Goal: Task Accomplishment & Management: Complete application form

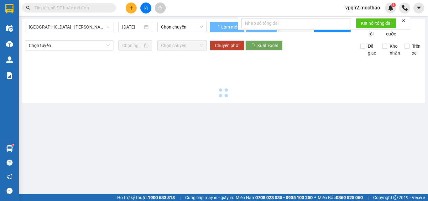
click at [70, 27] on span "[GEOGRAPHIC_DATA] - [PERSON_NAME]" at bounding box center [69, 26] width 81 height 9
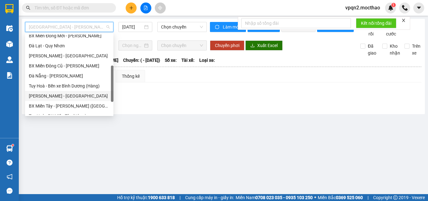
scroll to position [140, 0]
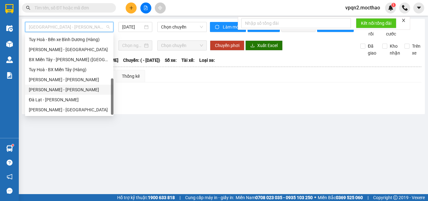
click at [52, 89] on div "Tuy Hòa - [GEOGRAPHIC_DATA]" at bounding box center [69, 89] width 81 height 7
type input "[DATE]"
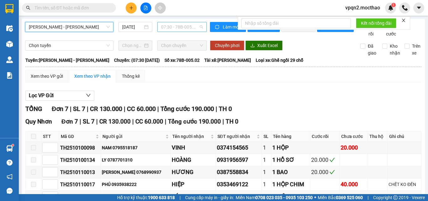
click at [176, 29] on span "07:30 - 78B-005.02" at bounding box center [182, 26] width 42 height 9
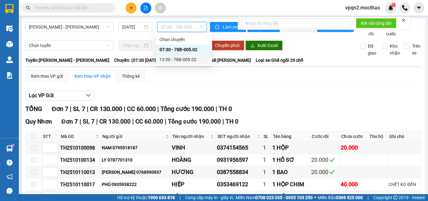
click at [179, 61] on div "13:30 - 78B-005.02" at bounding box center [184, 59] width 49 height 7
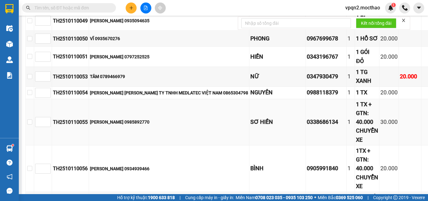
scroll to position [398, 0]
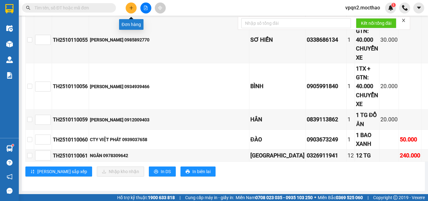
click at [132, 9] on icon "plus" at bounding box center [131, 8] width 4 height 4
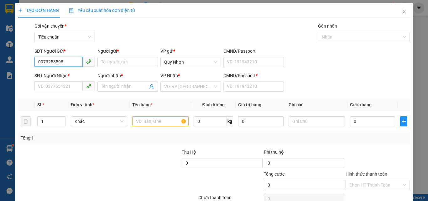
drag, startPoint x: 70, startPoint y: 59, endPoint x: 36, endPoint y: 62, distance: 34.0
click at [36, 63] on input "0973253598" at bounding box center [58, 62] width 48 height 10
click at [58, 76] on div "0935664687 - THANH" at bounding box center [69, 74] width 62 height 7
type input "0935664687"
type input "THANH"
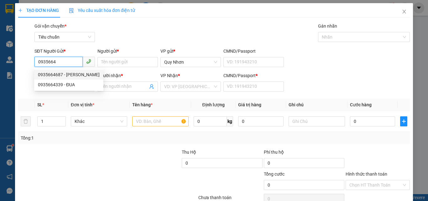
type input "0347432131"
type input "PHƯỚC"
type input "A"
type input "100.000"
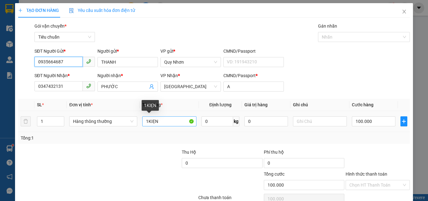
type input "0935664687"
drag, startPoint x: 146, startPoint y: 121, endPoint x: 181, endPoint y: 127, distance: 35.6
click at [181, 127] on div "1KIẸN" at bounding box center [169, 121] width 54 height 13
type input "1GOI"
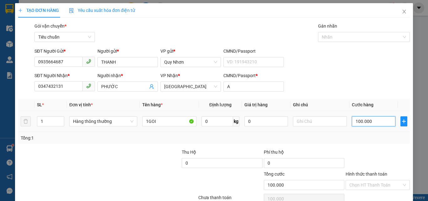
click at [372, 125] on input "100.000" at bounding box center [373, 121] width 43 height 10
type input "4"
type input "0"
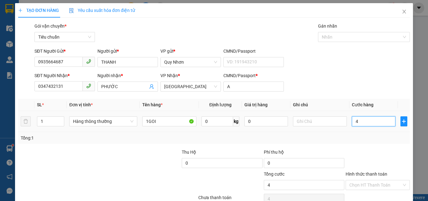
type input "0"
drag, startPoint x: 350, startPoint y: 120, endPoint x: 390, endPoint y: 127, distance: 41.1
click at [390, 127] on div "4====" at bounding box center [373, 121] width 43 height 13
type input "9"
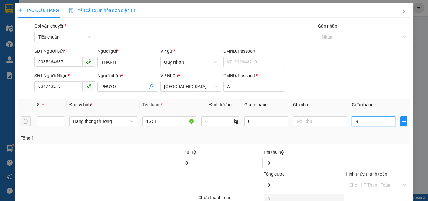
type input "9"
type input "90"
type input "900"
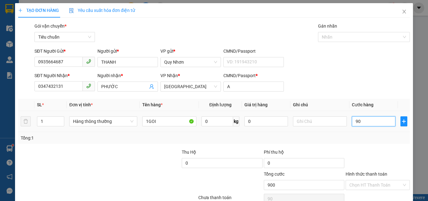
type input "900"
type input "9.000"
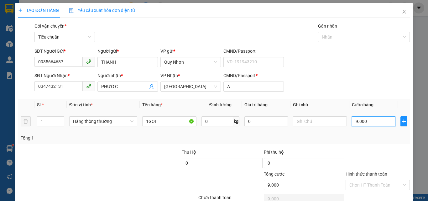
type input "90.000"
drag, startPoint x: 351, startPoint y: 121, endPoint x: 417, endPoint y: 133, distance: 67.3
click at [417, 133] on div "TẠO ĐƠN HÀNG Yêu cầu xuất hóa đơn điện tử Transit Pickup Surcharge Ids Transit …" at bounding box center [214, 100] width 428 height 201
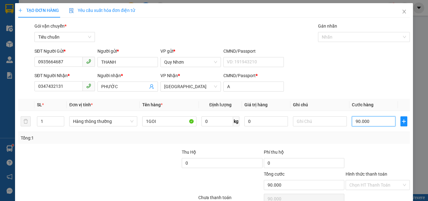
type input "4"
type input "40"
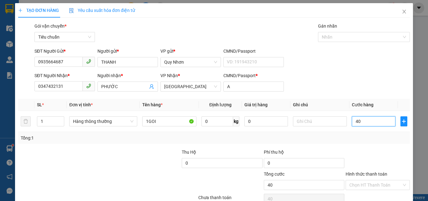
type input "400"
type input "4.000"
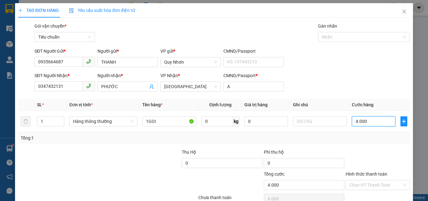
type input "40.000"
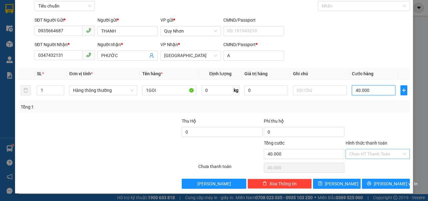
type input "40.000"
click at [372, 153] on input "Hình thức thanh toán" at bounding box center [375, 153] width 52 height 9
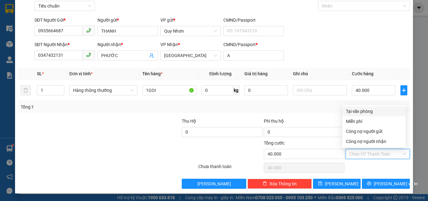
click at [365, 109] on div "Tại văn phòng" at bounding box center [374, 111] width 56 height 7
type input "0"
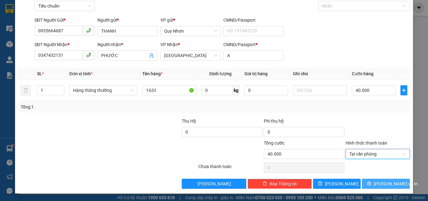
click at [371, 182] on icon "printer" at bounding box center [369, 183] width 4 height 4
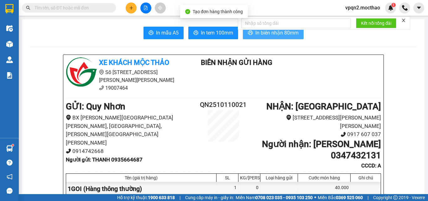
click at [257, 34] on span "In biên nhận 80mm" at bounding box center [276, 33] width 43 height 8
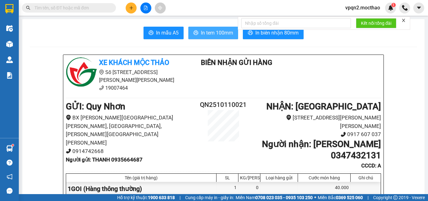
click at [228, 36] on span "In tem 100mm" at bounding box center [217, 33] width 32 height 8
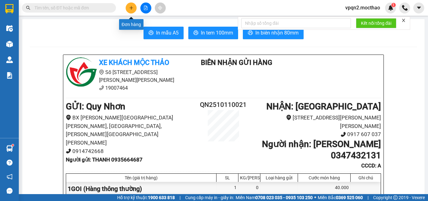
click at [131, 10] on button at bounding box center [131, 8] width 11 height 11
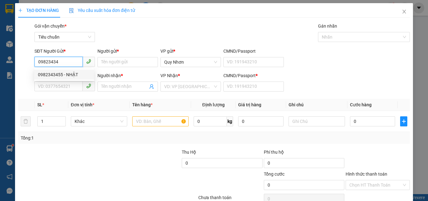
click at [70, 75] on div "0982343455 - NHẬT" at bounding box center [64, 74] width 52 height 7
type input "0982343455"
type input "NHẬT"
type input "0822718044"
type input "PHI"
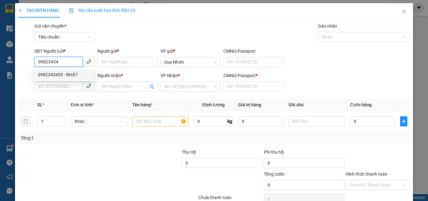
type input "A"
type input "20.000"
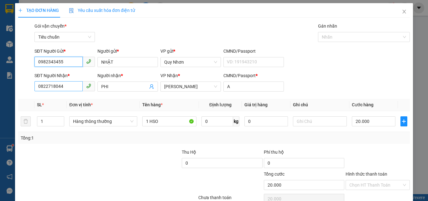
type input "0982343455"
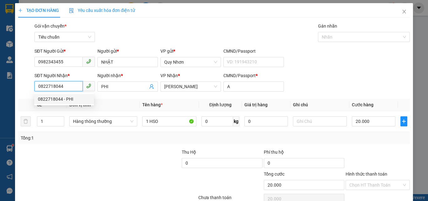
drag, startPoint x: 69, startPoint y: 88, endPoint x: 39, endPoint y: 92, distance: 29.4
click at [39, 92] on div "SĐT Người Nhận * 0822718044" at bounding box center [64, 83] width 60 height 22
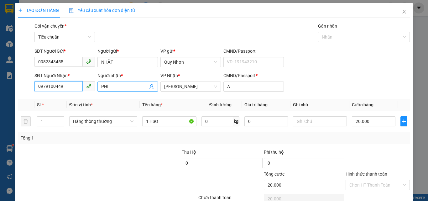
type input "0979100449"
click at [139, 95] on body "Kết quả tìm kiếm ( 0 ) Bộ lọc No Data vpqn2.mocthao 1 Điều hành xe Kho hàng mới…" at bounding box center [214, 100] width 428 height 201
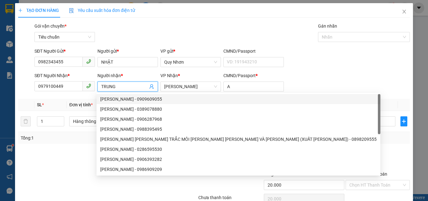
type input "TRUNG"
click at [348, 63] on div "SĐT Người Gửi * 0982343455 Người gửi * NHẬT VP gửi * Quy Nhơn CMND/Passport VD:…" at bounding box center [222, 59] width 378 height 22
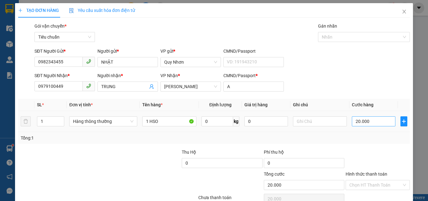
scroll to position [31, 0]
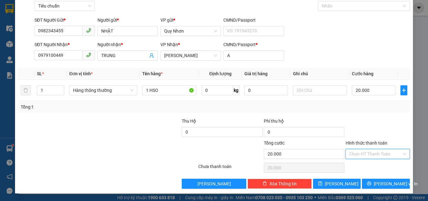
click at [366, 155] on input "Hình thức thanh toán" at bounding box center [375, 153] width 52 height 9
click at [370, 112] on div "Tại văn phòng" at bounding box center [374, 111] width 56 height 7
type input "0"
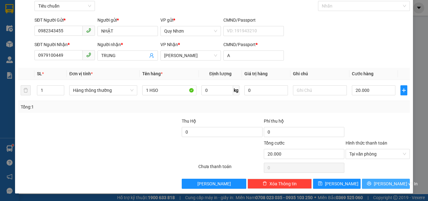
click at [375, 183] on button "[PERSON_NAME] và In" at bounding box center [386, 184] width 48 height 10
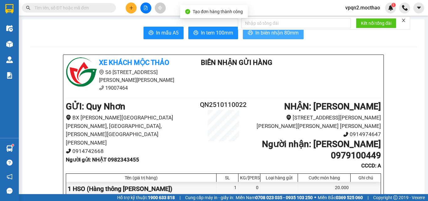
click at [275, 34] on span "In biên nhận 80mm" at bounding box center [276, 33] width 43 height 8
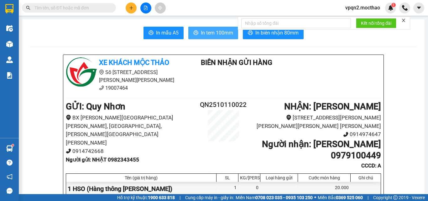
click at [220, 33] on span "In tem 100mm" at bounding box center [217, 33] width 32 height 8
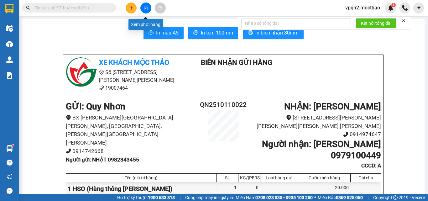
click at [145, 9] on icon "file-add" at bounding box center [146, 8] width 4 height 4
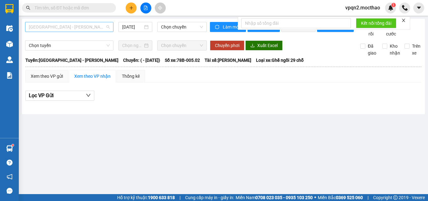
click at [98, 25] on span "[GEOGRAPHIC_DATA] - [GEOGRAPHIC_DATA]" at bounding box center [69, 26] width 81 height 9
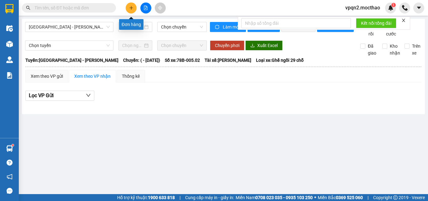
click at [131, 11] on button at bounding box center [131, 8] width 11 height 11
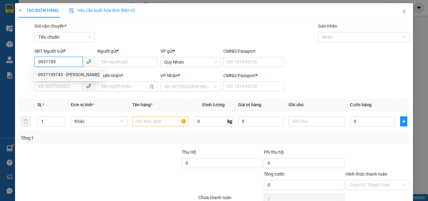
click at [71, 72] on div "0937199743 - MINH" at bounding box center [69, 74] width 62 height 7
type input "0937199743"
type input "MINH"
type input "0934821022"
type input "NGA"
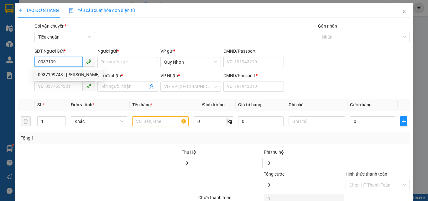
type input "H"
type input "30.000"
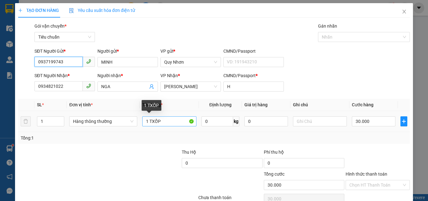
type input "0937199743"
drag, startPoint x: 152, startPoint y: 123, endPoint x: 176, endPoint y: 119, distance: 25.0
click at [176, 119] on input "1 TXỐP" at bounding box center [169, 121] width 54 height 10
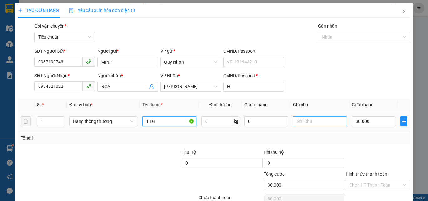
type input "1 TG"
click at [309, 121] on input "text" at bounding box center [320, 121] width 54 height 10
type input "D"
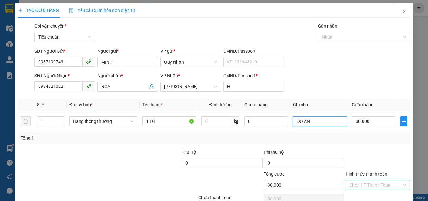
type input "ĐỒ ĂN"
drag, startPoint x: 364, startPoint y: 153, endPoint x: 360, endPoint y: 132, distance: 21.3
click at [364, 180] on input "Hình thức thanh toán" at bounding box center [375, 184] width 52 height 9
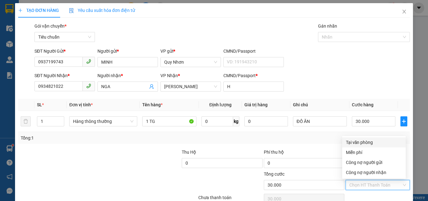
click at [360, 139] on div "Tại văn phòng" at bounding box center [374, 142] width 56 height 7
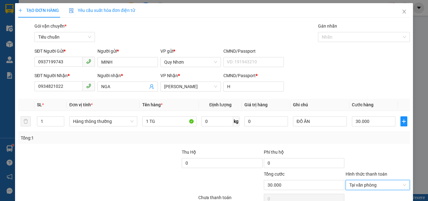
drag, startPoint x: 371, startPoint y: 183, endPoint x: 362, endPoint y: 181, distance: 9.4
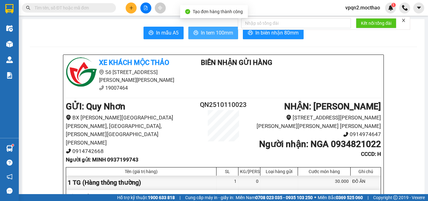
click at [224, 31] on span "In tem 100mm" at bounding box center [217, 33] width 32 height 8
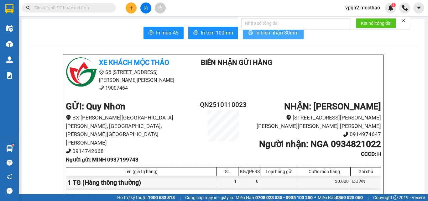
click at [281, 33] on span "In biên nhận 80mm" at bounding box center [276, 33] width 43 height 8
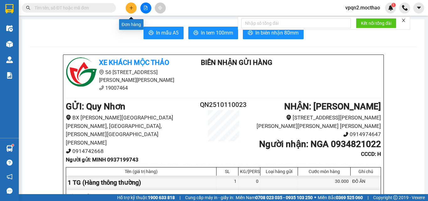
click at [130, 9] on icon "plus" at bounding box center [131, 8] width 4 height 4
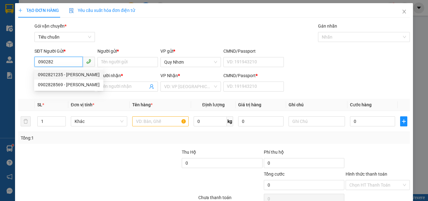
click at [68, 75] on div "0902821235 - PHƯỢNG" at bounding box center [69, 74] width 62 height 7
type input "0902821235"
type input "PHƯỢNG"
type input "0905526975"
type input "BÌNH"
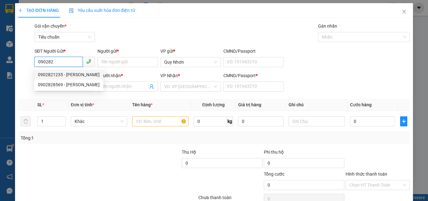
type input "A"
type input "30.000"
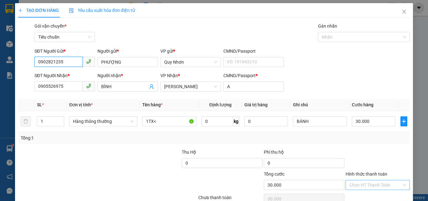
type input "0902821235"
click at [363, 180] on input "Hình thức thanh toán" at bounding box center [375, 184] width 52 height 9
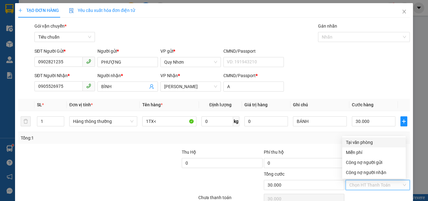
click at [358, 139] on div "Tại văn phòng" at bounding box center [374, 142] width 56 height 7
type input "0"
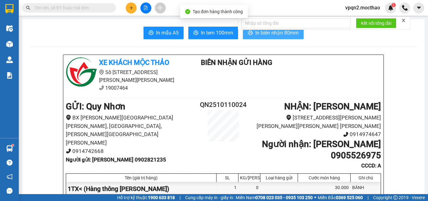
click at [286, 34] on span "In biên nhận 80mm" at bounding box center [276, 33] width 43 height 8
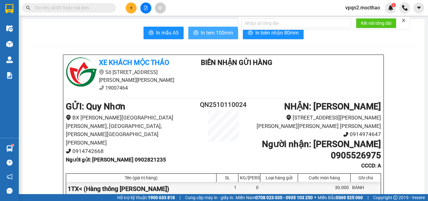
click at [217, 33] on span "In tem 100mm" at bounding box center [217, 33] width 32 height 8
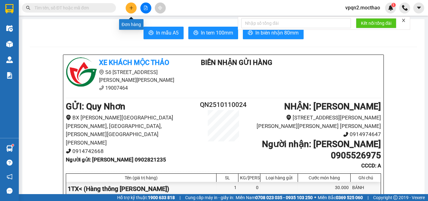
click at [131, 6] on icon "plus" at bounding box center [131, 8] width 4 height 4
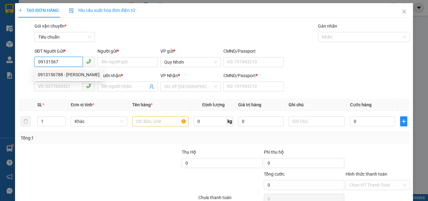
click at [75, 74] on div "0913156788 - THÀNH" at bounding box center [69, 74] width 62 height 7
type input "0913156788"
type input "THÀNH"
type input "0914117986"
type input "TUẤN"
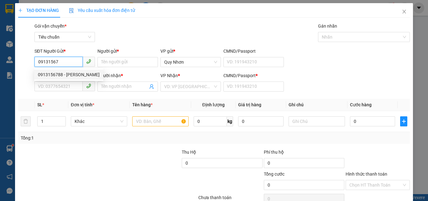
type input "A"
type input "60.000"
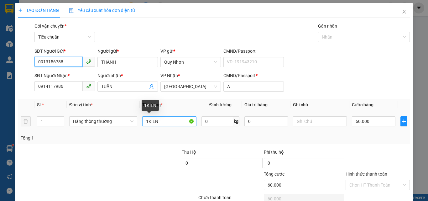
type input "0913156788"
drag, startPoint x: 147, startPoint y: 123, endPoint x: 198, endPoint y: 130, distance: 52.3
click at [198, 130] on tr "1 Hàng thông thường 1KIEN 0 kg 0 60.000" at bounding box center [214, 121] width 392 height 21
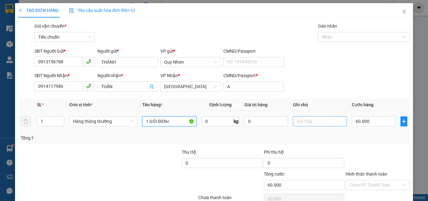
type input "1 GÓI ĐEN<"
click at [305, 121] on input "text" at bounding box center [320, 121] width 54 height 10
click at [373, 122] on input "60.000" at bounding box center [373, 121] width 43 height 10
type input "3"
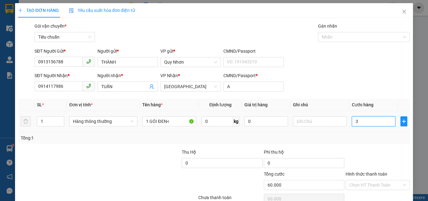
type input "3"
type input "30"
type input "300"
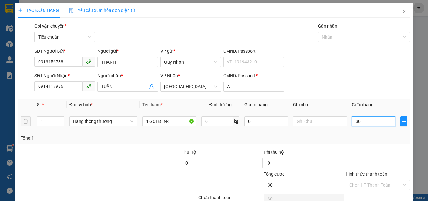
type input "300"
type input "3.000"
type input "30.000"
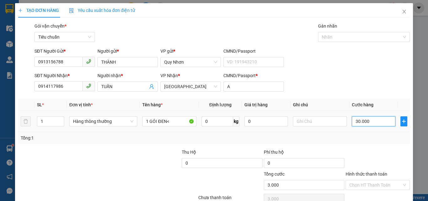
type input "30.000"
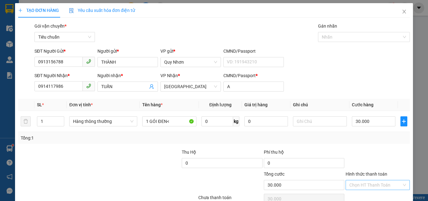
click at [375, 180] on input "Hình thức thanh toán" at bounding box center [375, 184] width 52 height 9
click at [368, 139] on div "Tại văn phòng" at bounding box center [374, 142] width 56 height 7
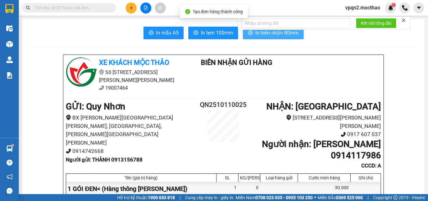
click at [259, 34] on span "In biên nhận 80mm" at bounding box center [276, 33] width 43 height 8
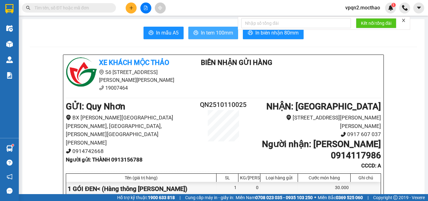
click at [216, 34] on span "In tem 100mm" at bounding box center [217, 33] width 32 height 8
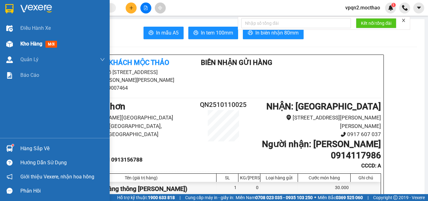
click at [18, 43] on div "Kho hàng mới" at bounding box center [55, 44] width 110 height 16
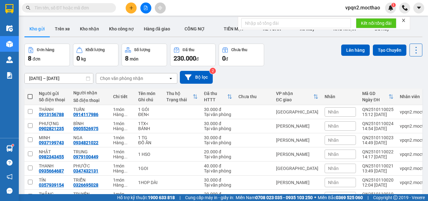
click at [29, 96] on span at bounding box center [30, 96] width 5 height 5
click at [30, 93] on input "checkbox" at bounding box center [30, 93] width 0 height 0
checkbox input "true"
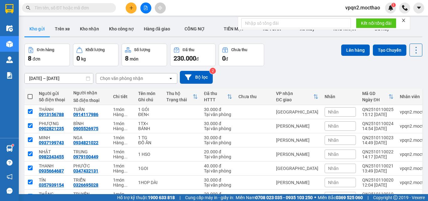
checkbox input "true"
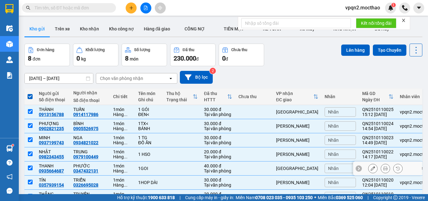
drag, startPoint x: 30, startPoint y: 168, endPoint x: 48, endPoint y: 161, distance: 19.6
click at [31, 168] on input "checkbox" at bounding box center [30, 167] width 5 height 5
checkbox input "false"
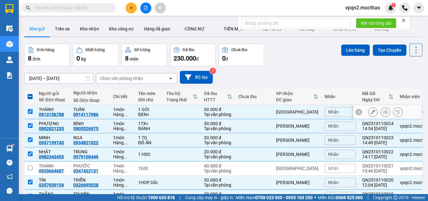
drag, startPoint x: 30, startPoint y: 111, endPoint x: 228, endPoint y: 97, distance: 198.3
click at [30, 110] on input "checkbox" at bounding box center [30, 111] width 5 height 5
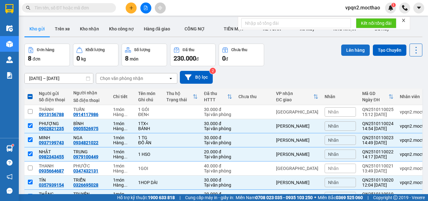
click at [342, 51] on button "Lên hàng" at bounding box center [355, 50] width 29 height 11
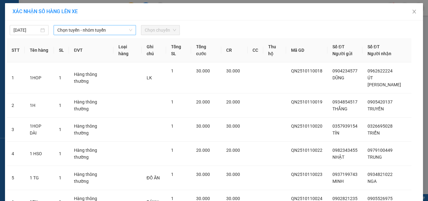
click at [78, 31] on span "Chọn tuyến - nhóm tuyến" at bounding box center [94, 29] width 75 height 9
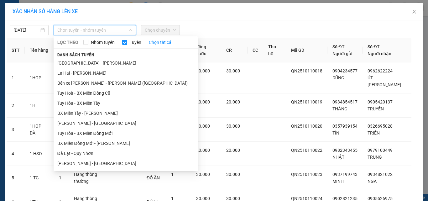
drag, startPoint x: 83, startPoint y: 140, endPoint x: 128, endPoint y: 116, distance: 50.9
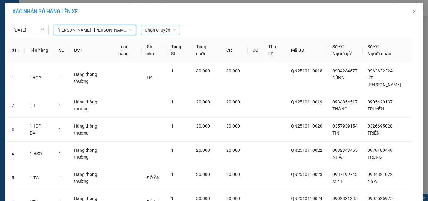
click at [166, 32] on span "Chọn chuyến" at bounding box center [160, 29] width 31 height 9
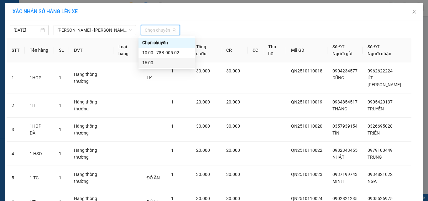
click at [147, 64] on div "16:00" at bounding box center [166, 62] width 49 height 7
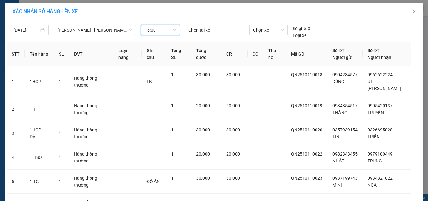
click at [198, 31] on div at bounding box center [214, 30] width 57 height 8
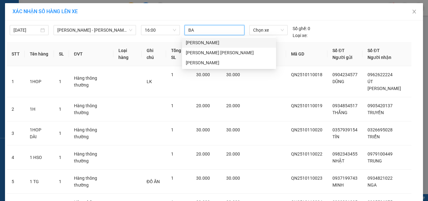
type input "BAY"
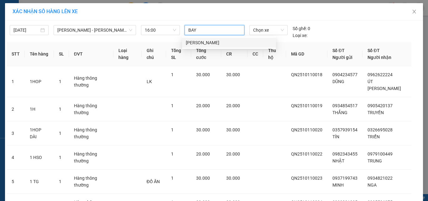
click at [196, 43] on div "[PERSON_NAME]" at bounding box center [229, 42] width 87 height 7
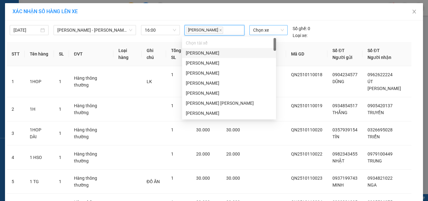
click at [260, 34] on span "Chọn xe" at bounding box center [268, 29] width 31 height 9
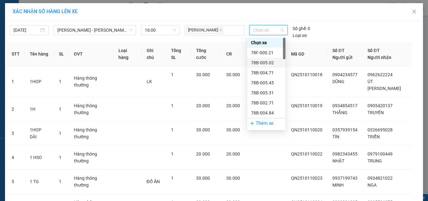
click at [264, 62] on div "78B-005.02" at bounding box center [266, 62] width 31 height 7
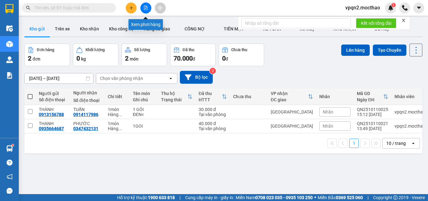
click at [147, 6] on icon "file-add" at bounding box center [146, 8] width 4 height 4
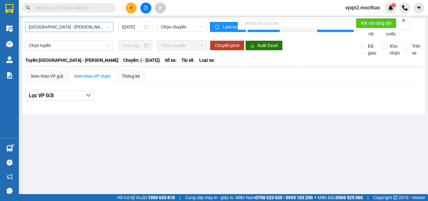
click at [69, 29] on span "[GEOGRAPHIC_DATA] - [GEOGRAPHIC_DATA]" at bounding box center [69, 26] width 81 height 9
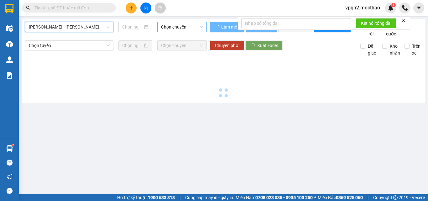
type input "[DATE]"
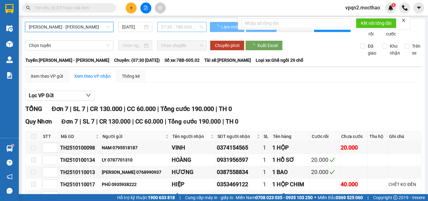
click at [170, 25] on span "07:30 - 78B-005.02" at bounding box center [182, 26] width 42 height 9
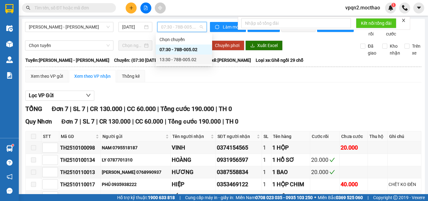
click at [168, 60] on div "13:30 - 78B-005.02" at bounding box center [184, 59] width 49 height 7
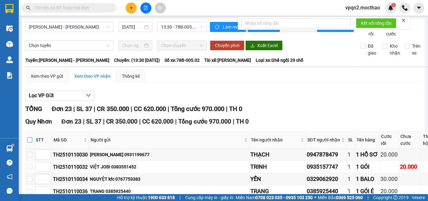
click at [30, 142] on input "checkbox" at bounding box center [29, 139] width 5 height 5
checkbox input "true"
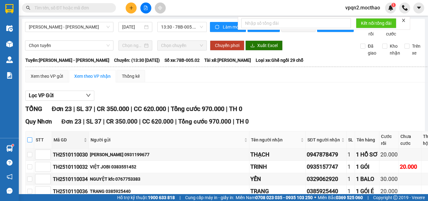
checkbox input "true"
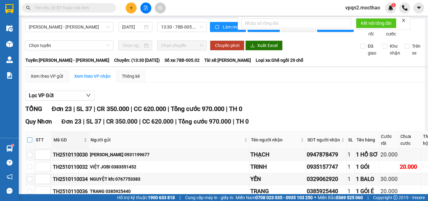
checkbox input "true"
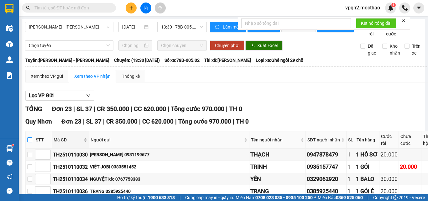
checkbox input "true"
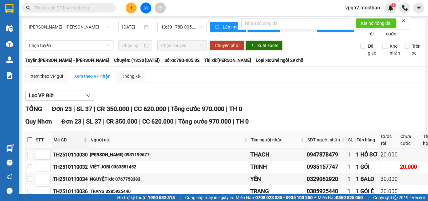
checkbox input "true"
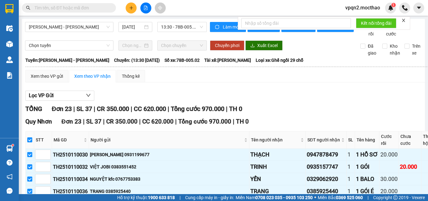
checkbox input "false"
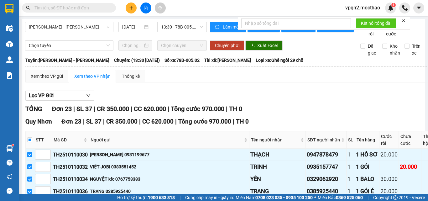
checkbox input "false"
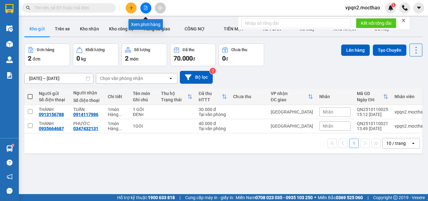
click at [146, 8] on icon "file-add" at bounding box center [146, 8] width 4 height 4
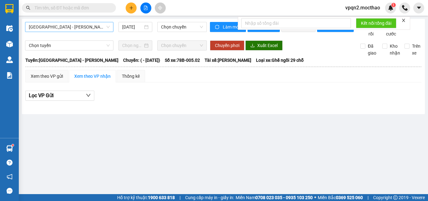
click at [67, 27] on span "[GEOGRAPHIC_DATA] - [GEOGRAPHIC_DATA]" at bounding box center [69, 26] width 81 height 9
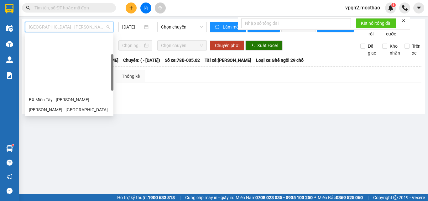
click at [59, 136] on div "Đà Lạt - Quy Nhơn" at bounding box center [69, 139] width 81 height 7
type input "[DATE]"
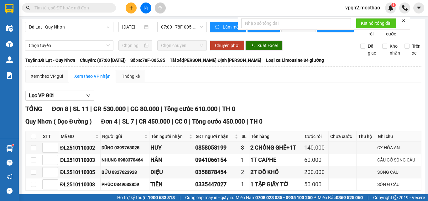
checkbox input "true"
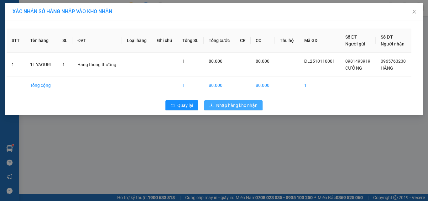
click at [255, 103] on span "Nhập hàng kho nhận" at bounding box center [236, 105] width 41 height 7
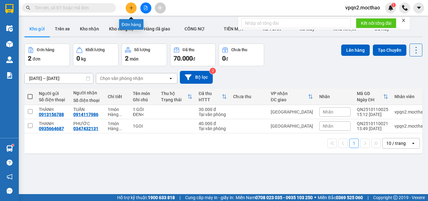
click at [131, 8] on icon "plus" at bounding box center [131, 8] width 4 height 4
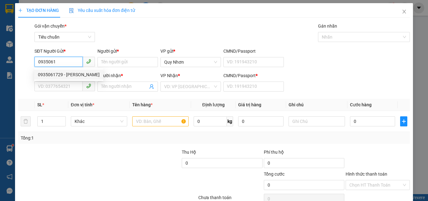
click at [65, 73] on div "0935061729 - PHÚC" at bounding box center [69, 74] width 62 height 7
type input "0935061729"
type input "PHÚC"
type input "0935061729"
type input "PHÚC"
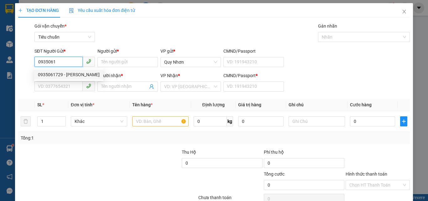
type input "AQ"
type input "50.000"
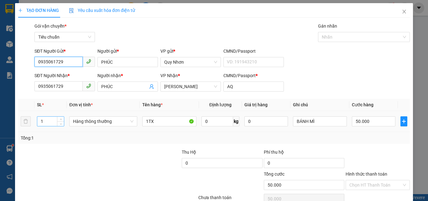
type input "0935061729"
click at [26, 122] on tr "1 Hàng thông thường 1TX 0 kg 0 BÁNH MÌ 50.000" at bounding box center [214, 121] width 392 height 21
type input "2"
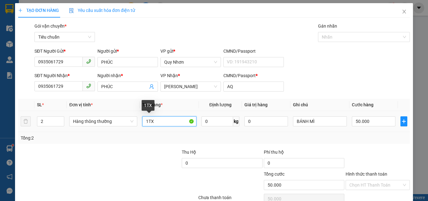
drag, startPoint x: 147, startPoint y: 121, endPoint x: 152, endPoint y: 122, distance: 4.9
click at [145, 122] on input "1TX" at bounding box center [169, 121] width 54 height 10
type input "0"
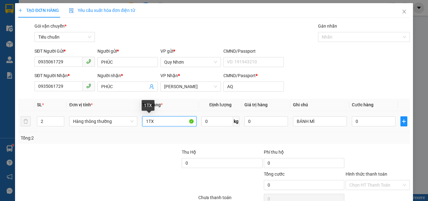
click at [156, 122] on input "1TX" at bounding box center [169, 121] width 54 height 10
type input "1TX+1TX<"
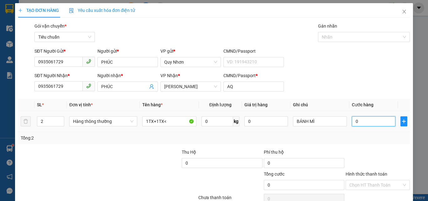
click at [371, 121] on input "0" at bounding box center [373, 121] width 43 height 10
type input "8"
type input "80"
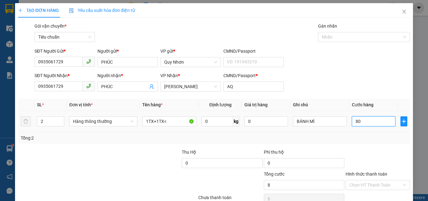
type input "80"
type input "800"
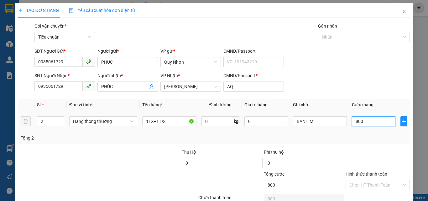
type input "8.000"
type input "80.000"
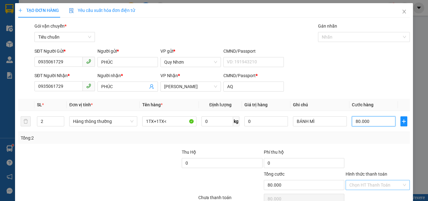
type input "80.000"
click at [372, 180] on input "Hình thức thanh toán" at bounding box center [375, 184] width 52 height 9
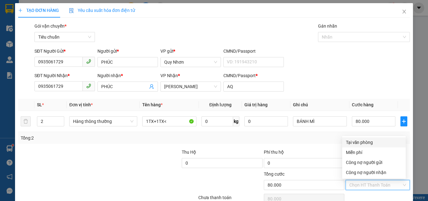
click at [373, 139] on div "Tại văn phòng" at bounding box center [374, 142] width 56 height 7
type input "0"
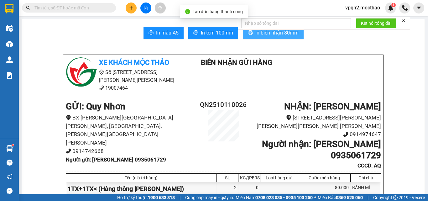
click at [269, 33] on span "In biên nhận 80mm" at bounding box center [276, 33] width 43 height 8
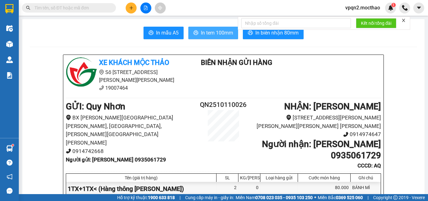
click at [218, 29] on span "In tem 100mm" at bounding box center [217, 33] width 32 height 8
click at [134, 7] on button at bounding box center [131, 8] width 11 height 11
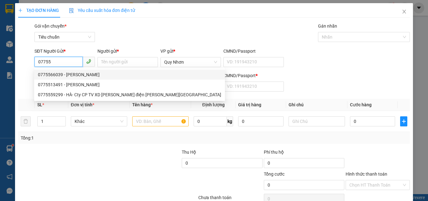
click at [81, 73] on div "0775566039 - THANH" at bounding box center [129, 74] width 183 height 7
type input "0775566039"
type input "THANH"
type input "0905339981"
type input "NAM HY"
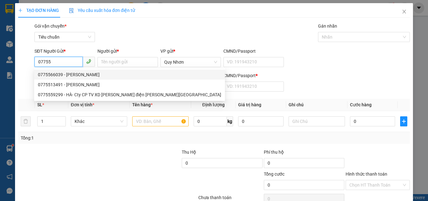
type input "A"
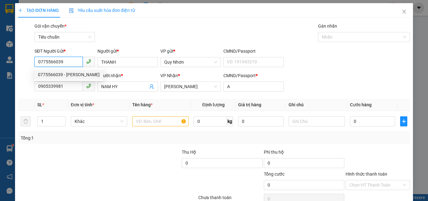
type input "30.000"
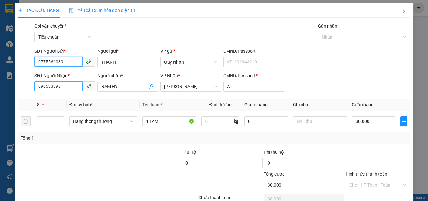
type input "0775566039"
drag, startPoint x: 38, startPoint y: 91, endPoint x: 14, endPoint y: 96, distance: 25.0
click at [14, 96] on div "TẠO ĐƠN HÀNG Yêu cầu xuất hóa đơn điện tử Transit Pickup Surcharge Ids Transit …" at bounding box center [214, 100] width 428 height 201
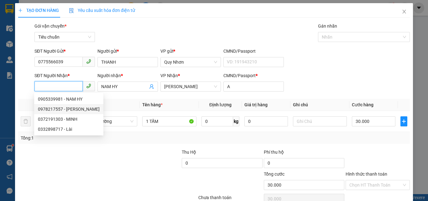
click at [64, 109] on div "0978217557 - HƯNG" at bounding box center [69, 109] width 62 height 7
type input "0978217557"
type input "HƯNG"
type input "K"
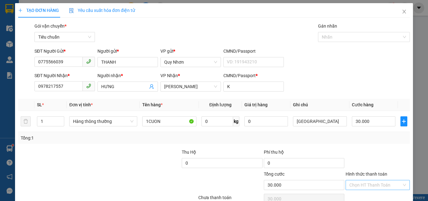
drag, startPoint x: 365, startPoint y: 155, endPoint x: 371, endPoint y: 148, distance: 9.0
click at [366, 180] on input "Hình thức thanh toán" at bounding box center [375, 184] width 52 height 9
click at [372, 139] on div "Tại văn phòng" at bounding box center [374, 142] width 56 height 7
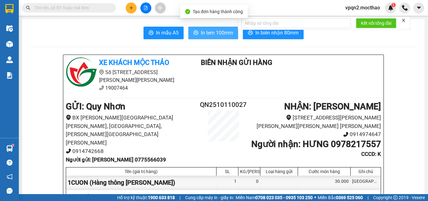
click at [226, 35] on span "In tem 100mm" at bounding box center [217, 33] width 32 height 8
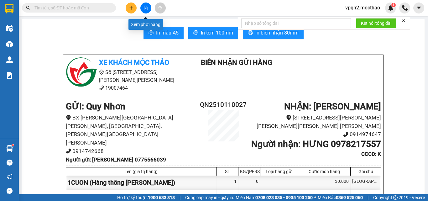
click at [147, 7] on icon "file-add" at bounding box center [145, 8] width 3 height 4
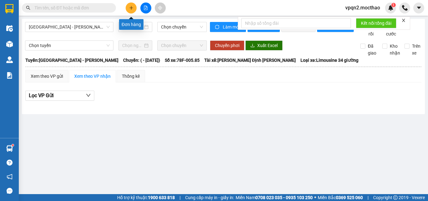
click at [129, 7] on icon "plus" at bounding box center [131, 8] width 4 height 4
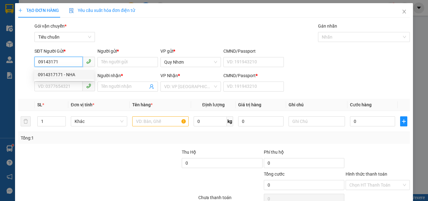
click at [60, 76] on div "0914317171 - NHA" at bounding box center [64, 74] width 52 height 7
type input "0914317171"
type input "NHA"
type input "0898180020"
type input "PHÊ"
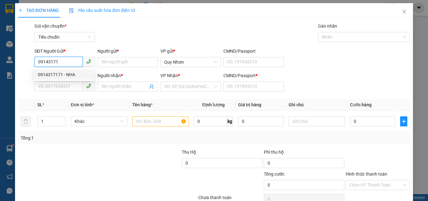
type input "L"
type input "20.000"
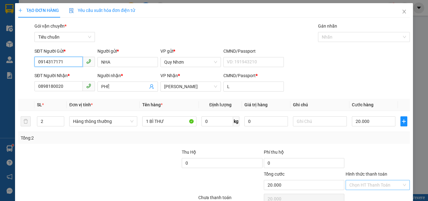
type input "0914317171"
drag, startPoint x: 373, startPoint y: 155, endPoint x: 375, endPoint y: 151, distance: 5.1
click at [373, 180] on input "Hình thức thanh toán" at bounding box center [375, 184] width 52 height 9
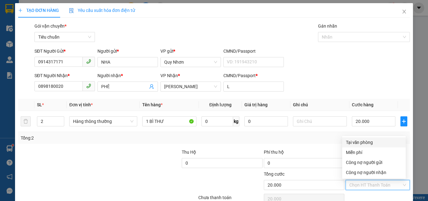
drag, startPoint x: 373, startPoint y: 111, endPoint x: 371, endPoint y: 144, distance: 32.9
click at [373, 139] on div "Tại văn phòng" at bounding box center [374, 142] width 56 height 7
type input "0"
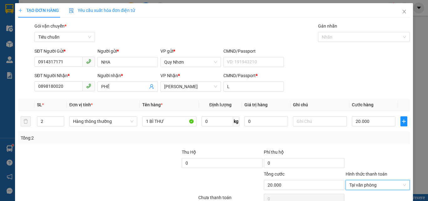
drag, startPoint x: 373, startPoint y: 179, endPoint x: 366, endPoint y: 181, distance: 7.1
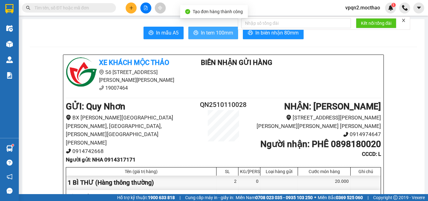
click at [219, 34] on span "In tem 100mm" at bounding box center [217, 33] width 32 height 8
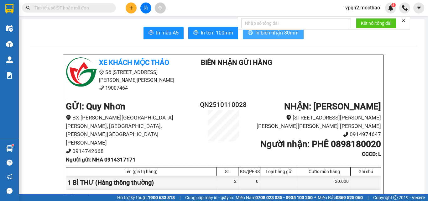
click at [288, 35] on span "In biên nhận 80mm" at bounding box center [276, 33] width 43 height 8
click at [61, 9] on input "text" at bounding box center [71, 7] width 74 height 7
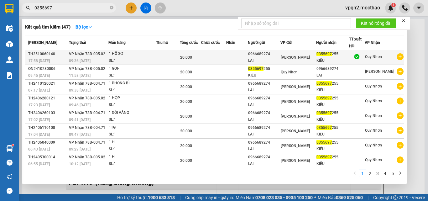
type input "0355697"
click at [102, 61] on div "09:36 - 07/10" at bounding box center [88, 60] width 39 height 7
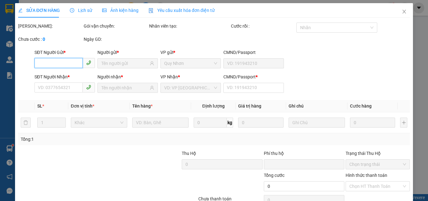
type input "0966689274"
type input "LAI"
type input "0355697255"
type input "KIỀU"
type input "1"
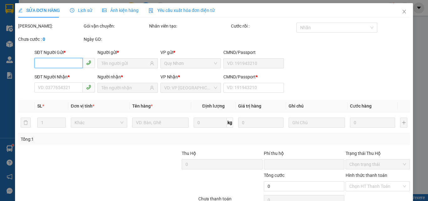
type input "0"
type input "20.000"
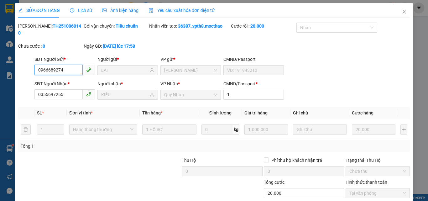
checkbox input "true"
click at [402, 12] on icon "close" at bounding box center [404, 11] width 5 height 5
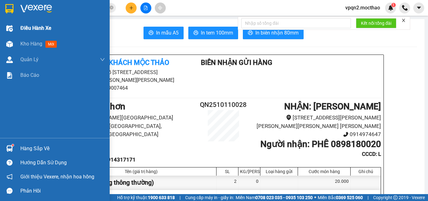
click at [10, 27] on img at bounding box center [9, 28] width 7 height 7
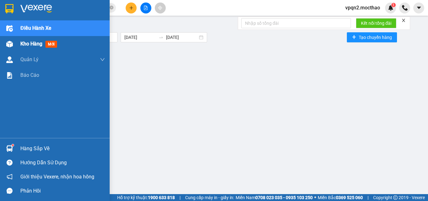
click at [17, 43] on div "Kho hàng mới" at bounding box center [55, 44] width 110 height 16
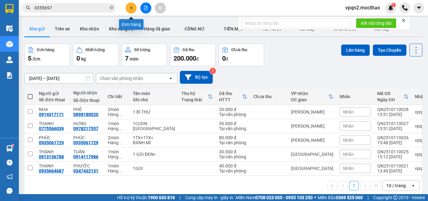
click at [129, 8] on icon "plus" at bounding box center [131, 8] width 4 height 4
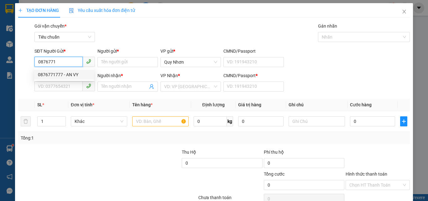
click at [65, 75] on div "0876771777 - AN VY" at bounding box center [64, 74] width 52 height 7
type input "0876771777"
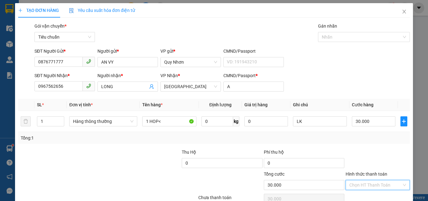
drag, startPoint x: 380, startPoint y: 154, endPoint x: 380, endPoint y: 131, distance: 22.9
click at [380, 180] on input "Hình thức thanh toán" at bounding box center [375, 184] width 52 height 9
click at [376, 139] on div "Tại văn phòng" at bounding box center [374, 142] width 56 height 7
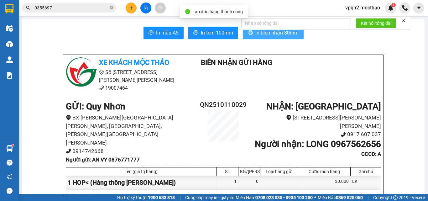
click at [262, 34] on span "In biên nhận 80mm" at bounding box center [276, 33] width 43 height 8
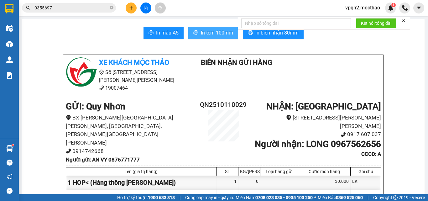
click at [206, 31] on span "In tem 100mm" at bounding box center [217, 33] width 32 height 8
click at [147, 5] on button at bounding box center [145, 8] width 11 height 11
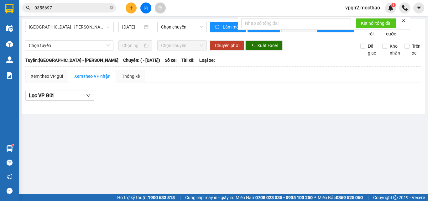
click at [93, 24] on span "[GEOGRAPHIC_DATA] - [GEOGRAPHIC_DATA]" at bounding box center [69, 26] width 81 height 9
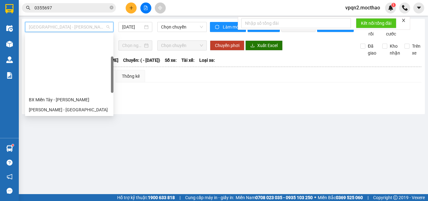
click at [51, 136] on div "Đà Lạt - Quy Nhơn" at bounding box center [69, 139] width 81 height 7
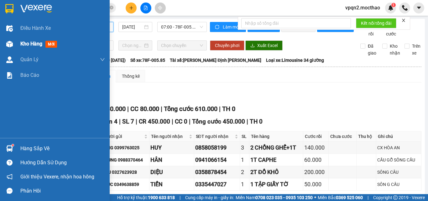
click at [12, 41] on img at bounding box center [9, 44] width 7 height 7
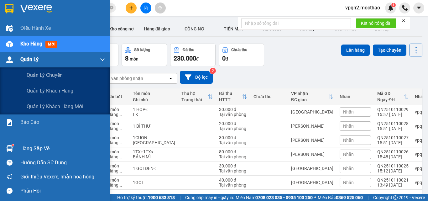
click at [22, 60] on span "Quản Lý" at bounding box center [29, 59] width 18 height 8
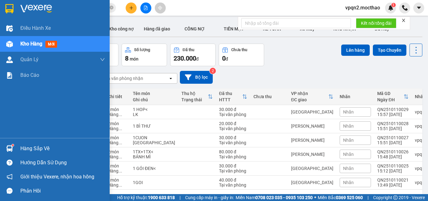
click at [23, 44] on span "Kho hàng" at bounding box center [31, 44] width 22 height 6
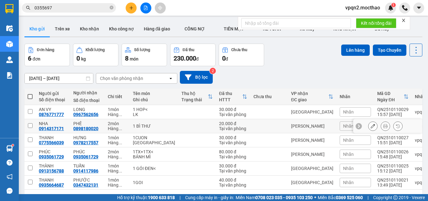
click at [30, 123] on input "checkbox" at bounding box center [30, 125] width 5 height 5
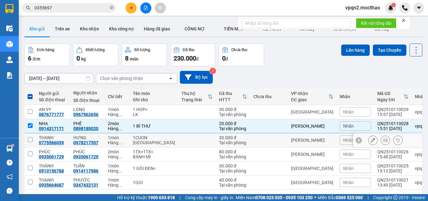
click at [29, 137] on input "checkbox" at bounding box center [30, 139] width 5 height 5
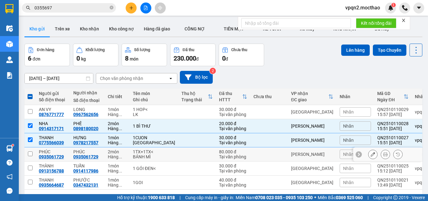
click at [30, 151] on input "checkbox" at bounding box center [30, 153] width 5 height 5
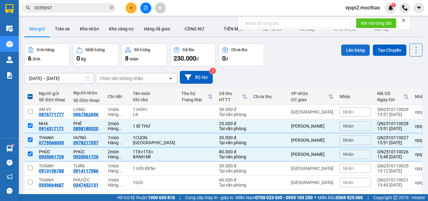
click at [348, 51] on button "Lên hàng" at bounding box center [355, 50] width 29 height 11
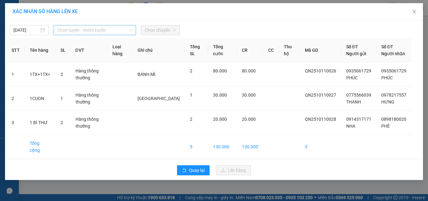
click at [73, 31] on span "Chọn tuyến - nhóm tuyến" at bounding box center [94, 29] width 75 height 9
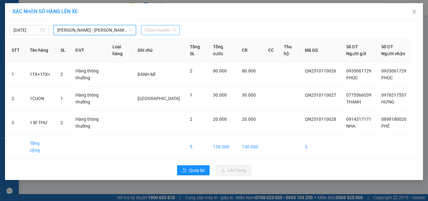
click at [155, 27] on span "Chọn chuyến" at bounding box center [160, 29] width 31 height 9
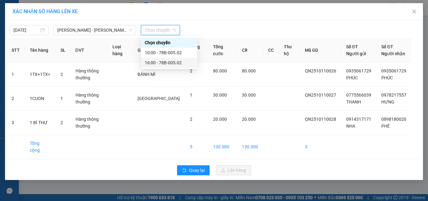
click at [160, 63] on div "16:00 - 78B-005.02" at bounding box center [169, 62] width 49 height 7
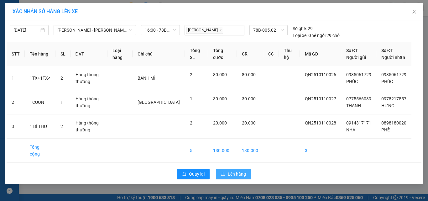
click at [225, 172] on icon "upload" at bounding box center [223, 174] width 4 height 4
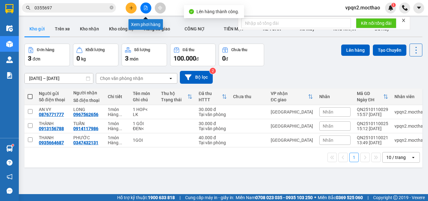
drag, startPoint x: 146, startPoint y: 4, endPoint x: 115, endPoint y: 18, distance: 34.2
click at [145, 4] on button at bounding box center [145, 8] width 11 height 11
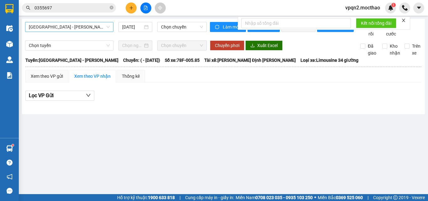
click at [91, 30] on span "[GEOGRAPHIC_DATA] - [GEOGRAPHIC_DATA]" at bounding box center [69, 26] width 81 height 9
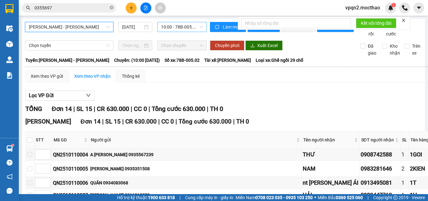
click at [177, 27] on span "10:00 - 78B-005.02" at bounding box center [182, 26] width 42 height 9
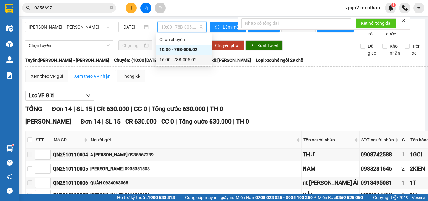
click at [179, 60] on div "16:00 - 78B-005.02" at bounding box center [184, 59] width 49 height 7
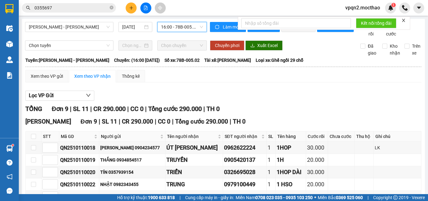
click at [404, 19] on icon "close" at bounding box center [403, 20] width 4 height 4
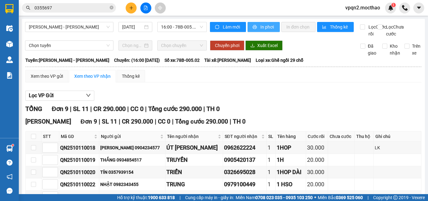
click at [268, 26] on span "In phơi" at bounding box center [267, 27] width 14 height 7
click at [131, 10] on icon "plus" at bounding box center [131, 8] width 4 height 4
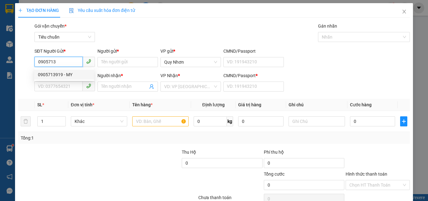
click at [60, 73] on div "0905713919 - MY" at bounding box center [64, 74] width 52 height 7
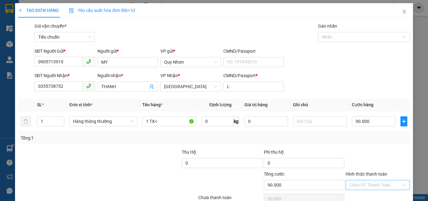
click at [374, 180] on input "Hình thức thanh toán" at bounding box center [375, 184] width 52 height 9
click at [371, 139] on div "Tại văn phòng" at bounding box center [374, 142] width 56 height 7
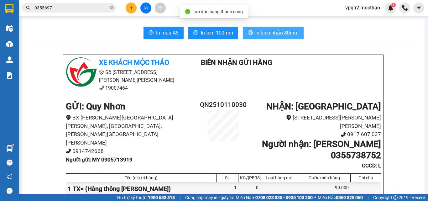
click at [263, 34] on span "In biên nhận 80mm" at bounding box center [276, 33] width 43 height 8
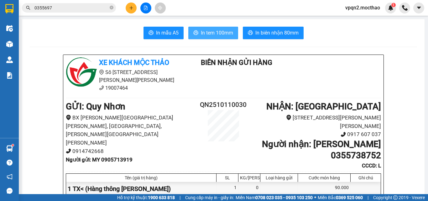
click at [214, 34] on span "In tem 100mm" at bounding box center [217, 33] width 32 height 8
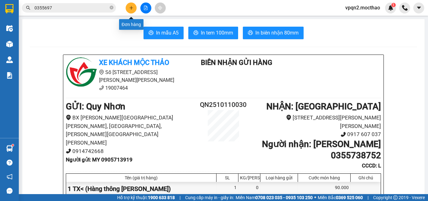
click at [134, 7] on button at bounding box center [131, 8] width 11 height 11
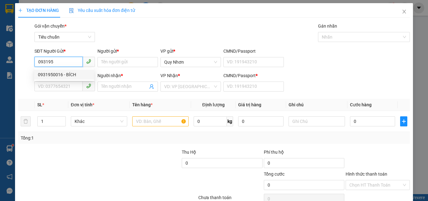
click at [62, 76] on div "0931950016 - BÍCH" at bounding box center [64, 74] width 52 height 7
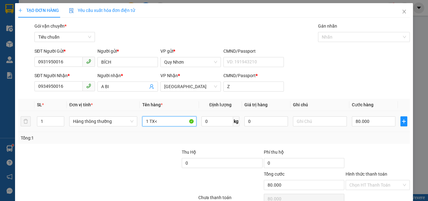
drag, startPoint x: 149, startPoint y: 120, endPoint x: 207, endPoint y: 131, distance: 59.1
click at [207, 131] on tr "1 Hàng thông thường 1 TX< 0 kg 0 80.000" at bounding box center [214, 121] width 392 height 21
click at [367, 122] on input "80.000" at bounding box center [373, 121] width 43 height 10
drag, startPoint x: 368, startPoint y: 152, endPoint x: 364, endPoint y: 132, distance: 21.0
click at [368, 180] on input "Hình thức thanh toán" at bounding box center [375, 184] width 52 height 9
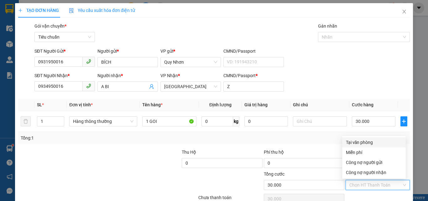
click at [365, 139] on div "Tại văn phòng" at bounding box center [374, 142] width 56 height 7
click at [363, 139] on div "Tại văn phòng" at bounding box center [374, 142] width 56 height 7
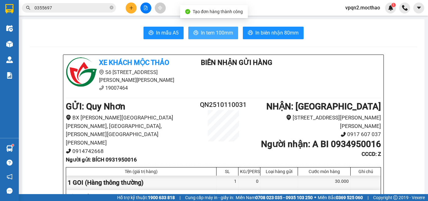
click at [203, 33] on span "In tem 100mm" at bounding box center [217, 33] width 32 height 8
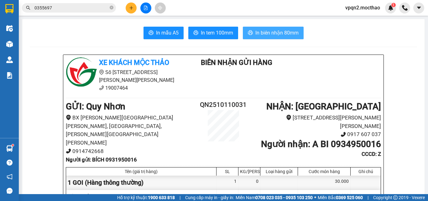
click at [276, 33] on span "In biên nhận 80mm" at bounding box center [276, 33] width 43 height 8
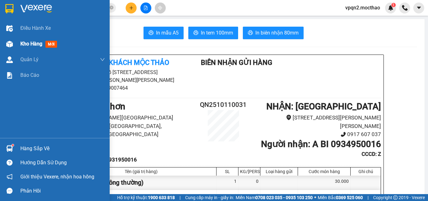
click at [15, 45] on div "Kho hàng mới" at bounding box center [55, 44] width 110 height 16
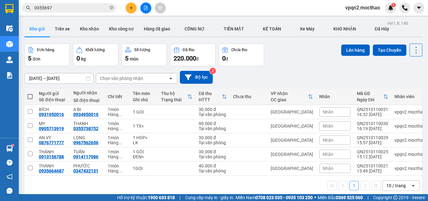
click at [30, 95] on span at bounding box center [30, 96] width 5 height 5
click at [30, 93] on input "checkbox" at bounding box center [30, 93] width 0 height 0
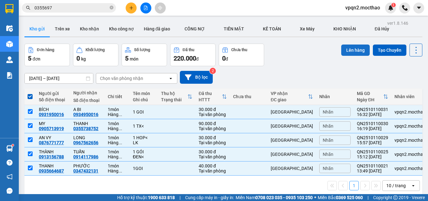
click at [353, 52] on button "Lên hàng" at bounding box center [355, 50] width 29 height 11
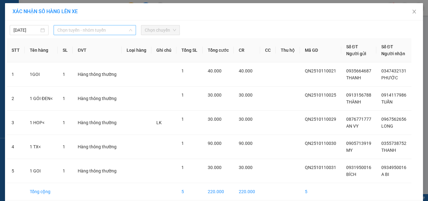
click at [81, 32] on span "Chọn tuyến - nhóm tuyến" at bounding box center [94, 29] width 75 height 9
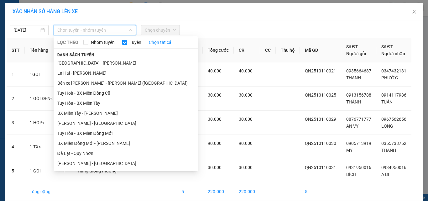
click at [83, 198] on li "Quy Nhơn - [GEOGRAPHIC_DATA]" at bounding box center [126, 203] width 144 height 10
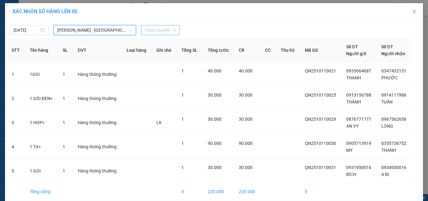
click at [154, 30] on span "Chọn chuyến" at bounding box center [160, 29] width 31 height 9
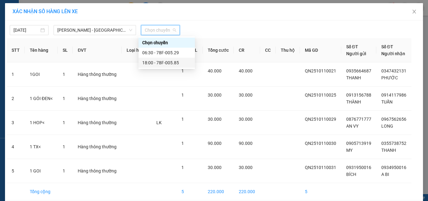
click at [155, 63] on div "18:00 - 78F-005.85" at bounding box center [166, 62] width 49 height 7
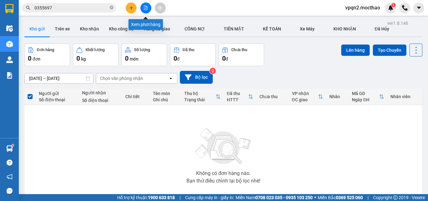
click at [145, 11] on button at bounding box center [145, 8] width 11 height 11
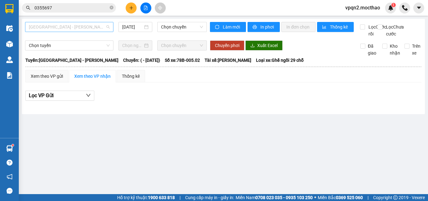
click at [73, 28] on span "[GEOGRAPHIC_DATA] - [GEOGRAPHIC_DATA]" at bounding box center [69, 26] width 81 height 9
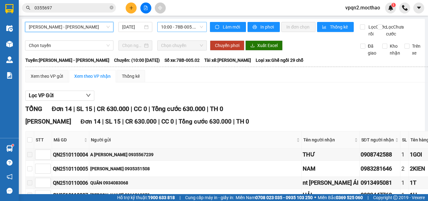
click at [181, 27] on span "10:00 - 78B-005.02" at bounding box center [182, 26] width 42 height 9
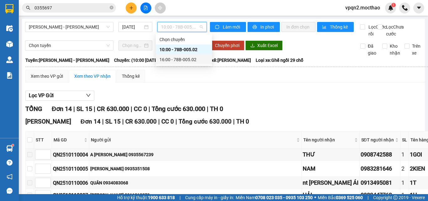
click at [194, 60] on div "16:00 - 78B-005.02" at bounding box center [184, 59] width 49 height 7
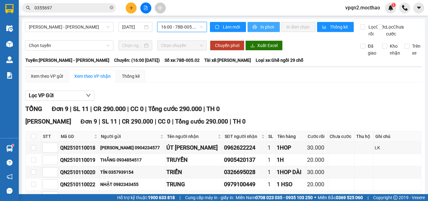
click at [267, 31] on button "In phơi" at bounding box center [264, 27] width 32 height 10
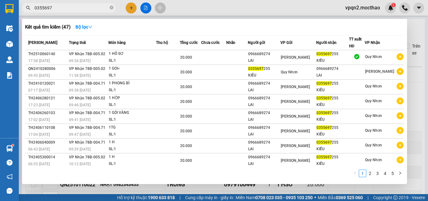
drag, startPoint x: 38, startPoint y: 7, endPoint x: 93, endPoint y: 18, distance: 56.6
click at [93, 13] on div "Kết quả tìm kiếm ( 47 ) Bộ lọc Mã ĐH Trạng thái Món hàng Thu hộ Tổng cước Chưa …" at bounding box center [61, 8] width 122 height 11
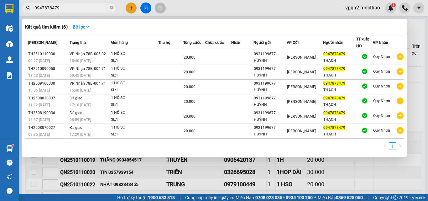
drag, startPoint x: 37, startPoint y: 9, endPoint x: 76, endPoint y: 17, distance: 39.6
click at [76, 13] on div "Kết quả tìm kiếm ( 6 ) Bộ lọc Mã ĐH Trạng thái Món hàng Thu hộ Tổng cước Chưa c…" at bounding box center [61, 8] width 122 height 11
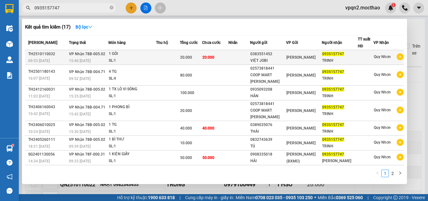
click at [180, 56] on td at bounding box center [168, 57] width 24 height 15
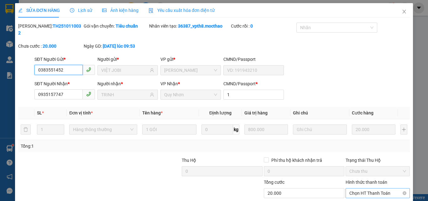
click at [365, 188] on span "Chọn HT Thanh Toán" at bounding box center [377, 192] width 57 height 9
drag, startPoint x: 356, startPoint y: 164, endPoint x: 325, endPoint y: 178, distance: 33.8
click at [355, 195] on div "Tại văn phòng" at bounding box center [374, 198] width 56 height 7
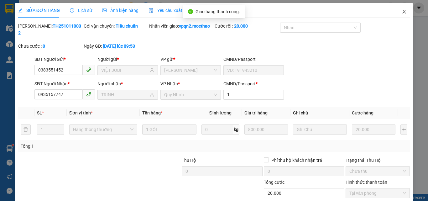
click at [402, 11] on icon "close" at bounding box center [404, 11] width 5 height 5
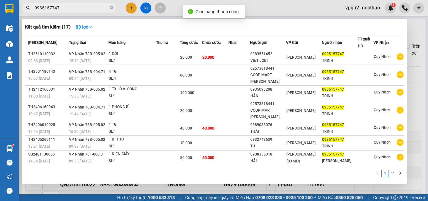
drag, startPoint x: 52, startPoint y: 10, endPoint x: 68, endPoint y: 12, distance: 15.8
click at [68, 12] on span "0935157747" at bounding box center [69, 7] width 94 height 9
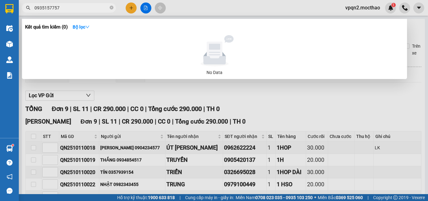
drag, startPoint x: 53, startPoint y: 7, endPoint x: 71, endPoint y: 10, distance: 18.2
click at [71, 10] on input "0935157757" at bounding box center [71, 7] width 74 height 7
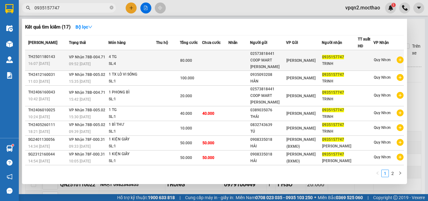
click at [212, 60] on td at bounding box center [215, 60] width 26 height 21
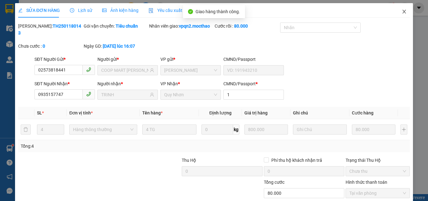
click at [402, 12] on icon "close" at bounding box center [404, 11] width 5 height 5
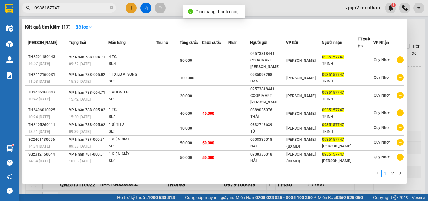
drag, startPoint x: 37, startPoint y: 8, endPoint x: 75, endPoint y: 14, distance: 38.0
click at [75, 13] on div "Kết quả tìm kiếm ( 17 ) Bộ lọc Mã ĐH Trạng thái Món hàng Thu hộ Tổng cước Chưa …" at bounding box center [61, 8] width 122 height 11
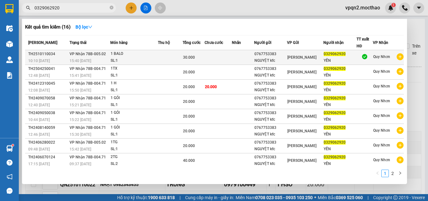
click at [90, 56] on span "VP Nhận 78B-005.02" at bounding box center [88, 54] width 36 height 4
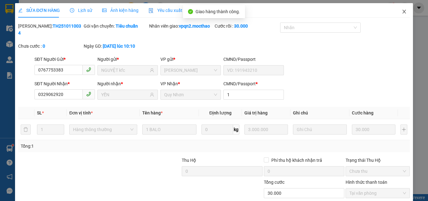
click at [403, 12] on icon "close" at bounding box center [404, 12] width 3 height 4
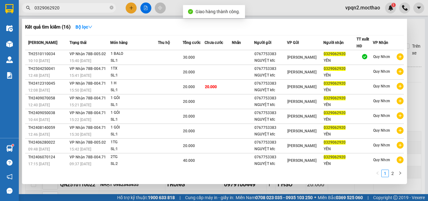
drag, startPoint x: 38, startPoint y: 7, endPoint x: 81, endPoint y: 16, distance: 44.1
click at [81, 13] on div "Kết quả tìm kiếm ( 16 ) Bộ lọc Mã ĐH Trạng thái Món hàng Thu hộ Tổng cước Chưa …" at bounding box center [61, 8] width 122 height 11
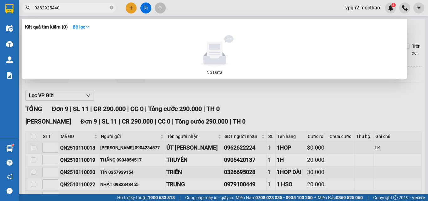
click at [42, 11] on input "0382925440" at bounding box center [71, 7] width 74 height 7
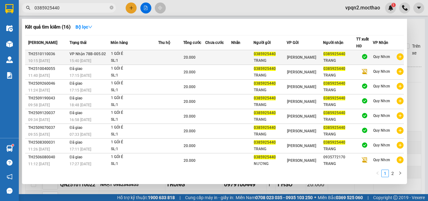
click at [158, 56] on div "1 GÓI É" at bounding box center [134, 53] width 47 height 7
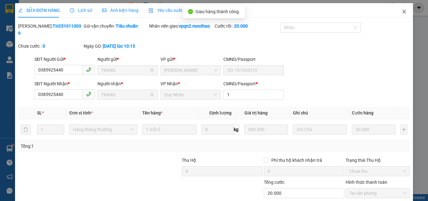
click at [403, 13] on icon "close" at bounding box center [404, 12] width 3 height 4
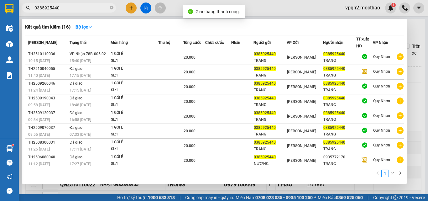
drag, startPoint x: 37, startPoint y: 8, endPoint x: 67, endPoint y: 12, distance: 31.0
click at [67, 12] on span "0385925440" at bounding box center [69, 7] width 94 height 9
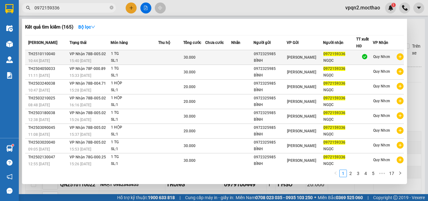
click at [104, 54] on span "VP Nhận 78B-005.02" at bounding box center [88, 54] width 36 height 4
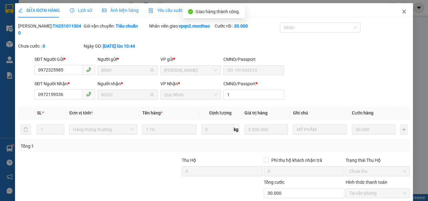
click at [402, 13] on icon "close" at bounding box center [404, 11] width 5 height 5
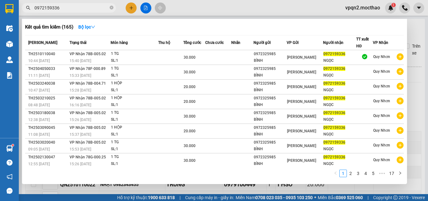
drag, startPoint x: 37, startPoint y: 9, endPoint x: 89, endPoint y: 18, distance: 53.1
click at [89, 13] on div "Kết quả tìm kiếm ( 165 ) Bộ lọc Mã ĐH Trạng thái Món hàng Thu hộ Tổng cước Chưa…" at bounding box center [61, 8] width 122 height 11
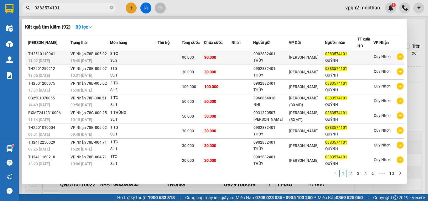
click at [118, 59] on div "SL: 3" at bounding box center [133, 60] width 47 height 7
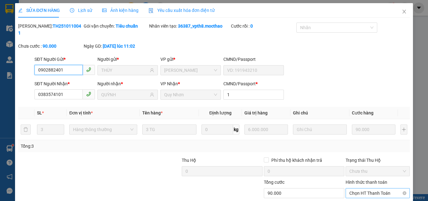
click at [364, 188] on span "Chọn HT Thanh Toán" at bounding box center [377, 192] width 57 height 9
click at [365, 195] on div "Tại văn phòng" at bounding box center [374, 198] width 56 height 7
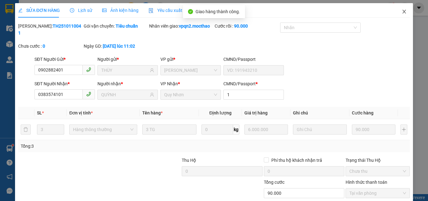
click at [402, 10] on icon "close" at bounding box center [404, 11] width 5 height 5
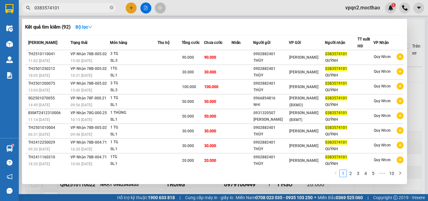
drag, startPoint x: 51, startPoint y: 9, endPoint x: 91, endPoint y: 12, distance: 39.6
click at [91, 12] on span "0383574101" at bounding box center [69, 7] width 94 height 9
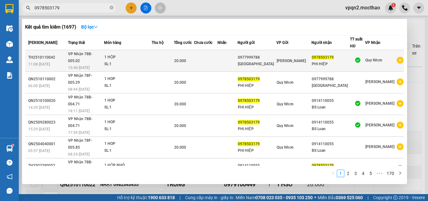
click at [130, 54] on div "1 HỘP" at bounding box center [127, 57] width 47 height 7
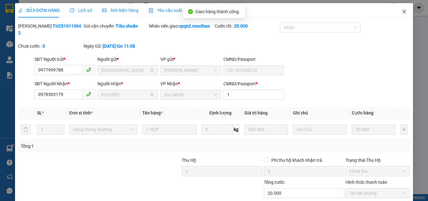
click at [402, 14] on icon "close" at bounding box center [404, 11] width 5 height 5
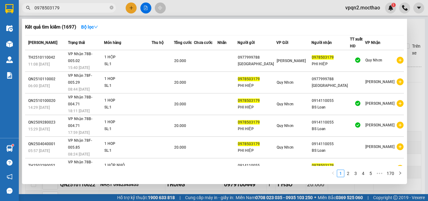
drag, startPoint x: 37, startPoint y: 8, endPoint x: 86, endPoint y: 11, distance: 48.3
click at [86, 11] on input "0978503179" at bounding box center [71, 7] width 74 height 7
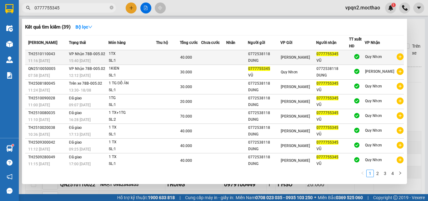
click at [125, 59] on div "SL: 1" at bounding box center [132, 60] width 47 height 7
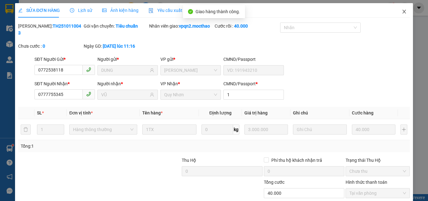
drag, startPoint x: 400, startPoint y: 11, endPoint x: 385, endPoint y: 14, distance: 15.4
click at [402, 11] on icon "close" at bounding box center [404, 11] width 5 height 5
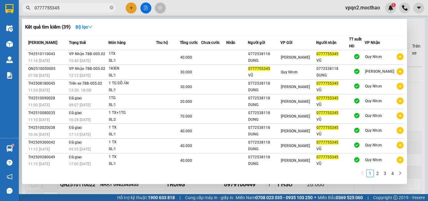
drag, startPoint x: 54, startPoint y: 8, endPoint x: 70, endPoint y: 8, distance: 16.0
click at [70, 8] on input "0777755345" at bounding box center [71, 7] width 74 height 7
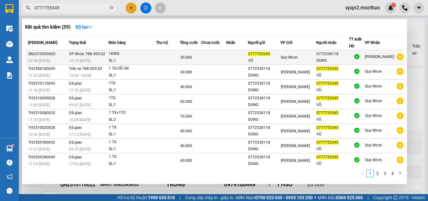
click at [82, 56] on span "VP Nhận 78B-005.02" at bounding box center [87, 54] width 36 height 4
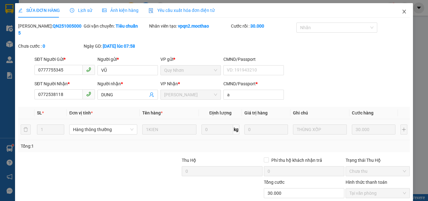
click at [402, 12] on icon "close" at bounding box center [404, 11] width 5 height 5
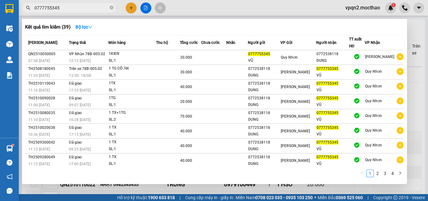
drag, startPoint x: 56, startPoint y: 9, endPoint x: 77, endPoint y: 10, distance: 20.7
click at [77, 10] on input "0777755345" at bounding box center [71, 7] width 74 height 7
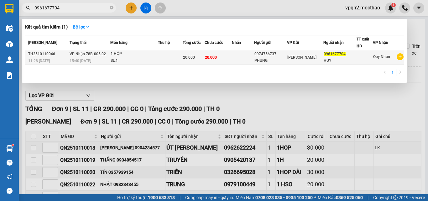
click at [93, 52] on span "VP Nhận 78B-005.02" at bounding box center [88, 54] width 36 height 4
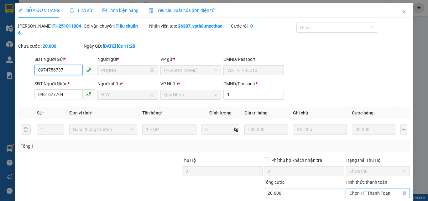
click at [359, 188] on span "Chọn HT Thanh Toán" at bounding box center [377, 192] width 57 height 9
drag, startPoint x: 359, startPoint y: 166, endPoint x: 340, endPoint y: 173, distance: 20.1
click at [359, 195] on div "Tại văn phòng" at bounding box center [374, 198] width 56 height 7
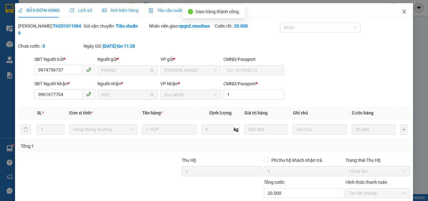
click at [402, 12] on icon "close" at bounding box center [404, 11] width 5 height 5
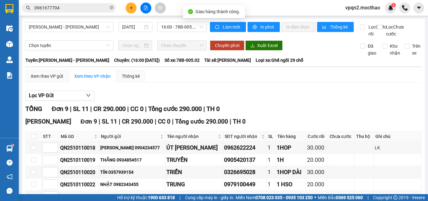
drag, startPoint x: 73, startPoint y: 9, endPoint x: 80, endPoint y: 8, distance: 7.0
click at [80, 8] on input "0961677704" at bounding box center [71, 7] width 74 height 7
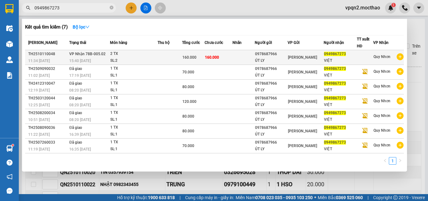
click at [127, 56] on div "2 TX" at bounding box center [133, 53] width 47 height 7
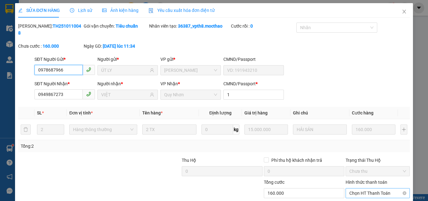
click at [365, 188] on span "Chọn HT Thanh Toán" at bounding box center [377, 192] width 57 height 9
click at [364, 195] on div "Tại văn phòng" at bounding box center [374, 198] width 56 height 7
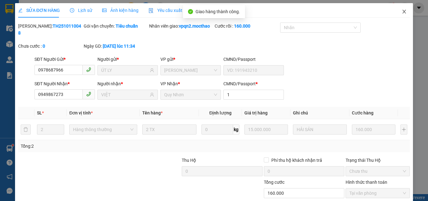
click at [402, 10] on icon "close" at bounding box center [404, 11] width 5 height 5
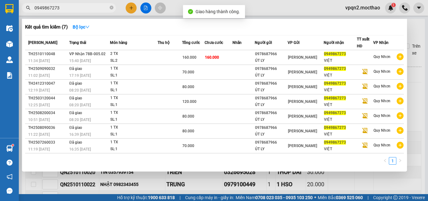
drag, startPoint x: 38, startPoint y: 9, endPoint x: 69, endPoint y: 11, distance: 30.8
click at [69, 11] on span "0949867273" at bounding box center [69, 7] width 94 height 9
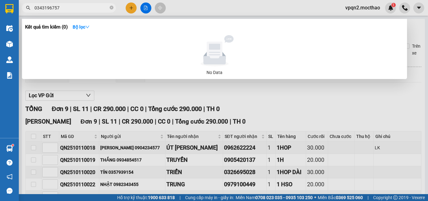
drag, startPoint x: 52, startPoint y: 7, endPoint x: 65, endPoint y: 9, distance: 12.7
click at [65, 9] on input "0343196757" at bounding box center [71, 7] width 74 height 7
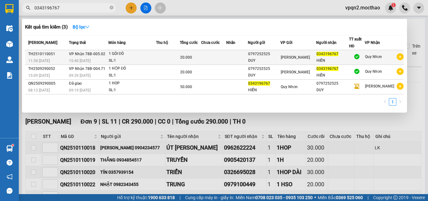
click at [150, 57] on div "1 GÓI ĐỎ" at bounding box center [132, 53] width 47 height 7
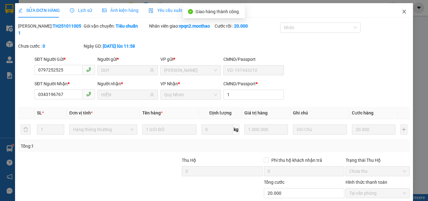
click at [402, 13] on icon "close" at bounding box center [404, 11] width 5 height 5
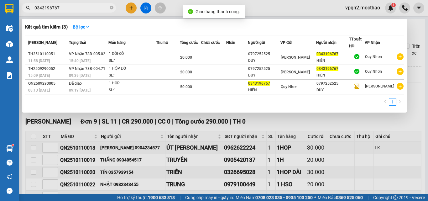
drag, startPoint x: 54, startPoint y: 8, endPoint x: 76, endPoint y: 12, distance: 22.8
click at [76, 12] on span "0343196767" at bounding box center [69, 7] width 94 height 9
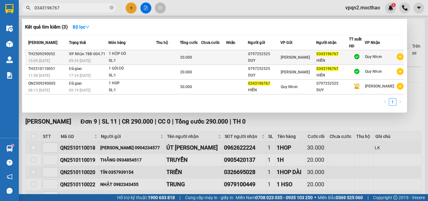
click at [84, 57] on td "VP Nhận 78B-004.71 09:39 - 30/09" at bounding box center [87, 57] width 41 height 15
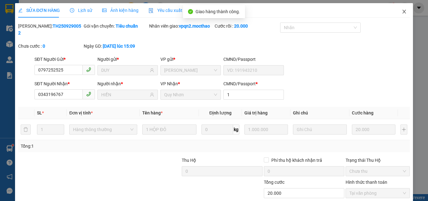
drag, startPoint x: 399, startPoint y: 10, endPoint x: 143, endPoint y: 17, distance: 255.8
click at [402, 10] on icon "close" at bounding box center [404, 11] width 5 height 5
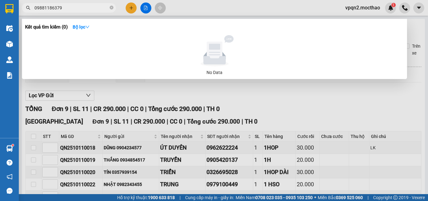
click at [50, 9] on input "09881186379" at bounding box center [71, 7] width 74 height 7
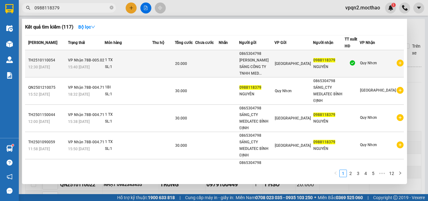
type input "0988118379"
click at [170, 64] on td at bounding box center [163, 63] width 22 height 27
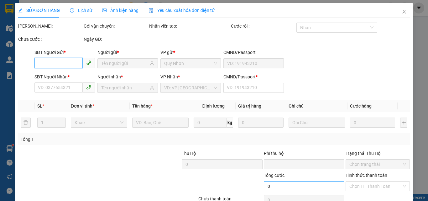
type input "0865304798"
type input "[PERSON_NAME] SÁNG CÔNG TY TNHH MEDLATEC [GEOGRAPHIC_DATA]"
type input "0988118379"
type input "NGUYÊN"
type input "112345678"
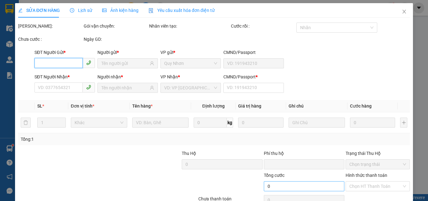
type input "0"
type input "20.000"
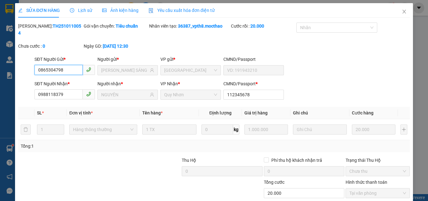
scroll to position [32, 0]
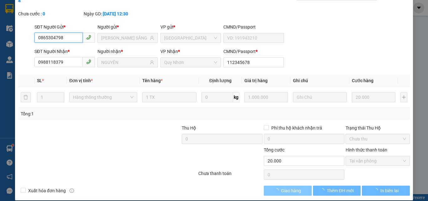
checkbox input "true"
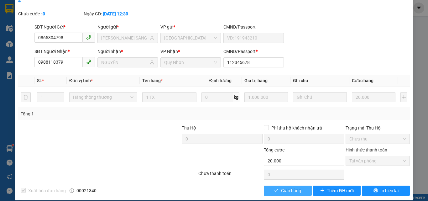
click at [286, 186] on button "Giao hàng" at bounding box center [288, 191] width 48 height 10
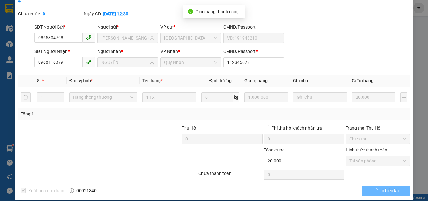
scroll to position [0, 0]
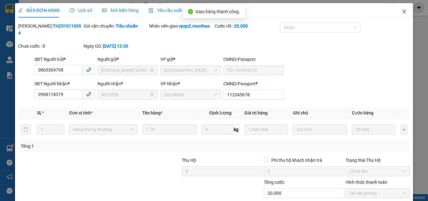
click at [402, 12] on icon "close" at bounding box center [404, 11] width 5 height 5
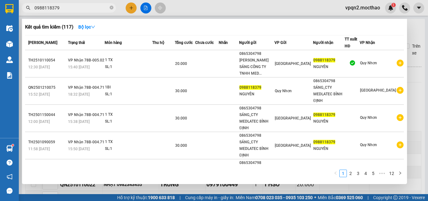
drag, startPoint x: 37, startPoint y: 8, endPoint x: 82, endPoint y: 8, distance: 44.8
click at [82, 8] on input "0988118379" at bounding box center [71, 7] width 74 height 7
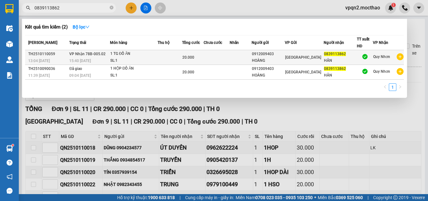
type input "0839113862"
click at [151, 52] on div "1 TG ĐỒ ĂN" at bounding box center [133, 53] width 47 height 7
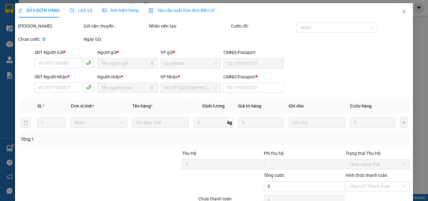
type input "0912009403"
type input "HOÀNG"
type input "0839113862"
type input "HÂN"
type input "1"
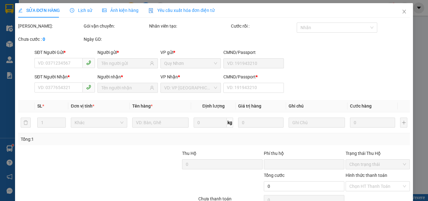
type input "0"
type input "20.000"
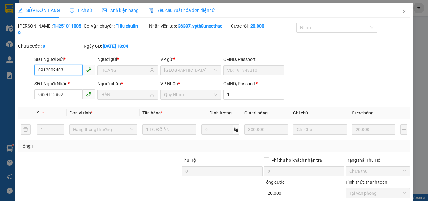
checkbox input "true"
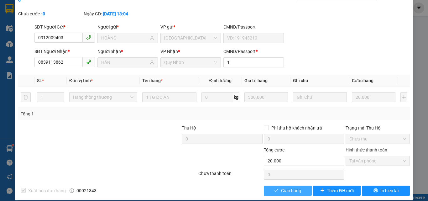
click at [276, 186] on button "Giao hàng" at bounding box center [288, 191] width 48 height 10
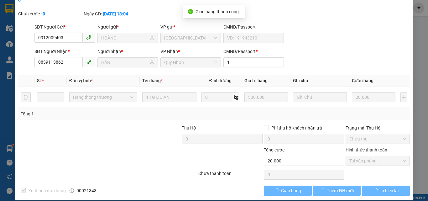
scroll to position [0, 0]
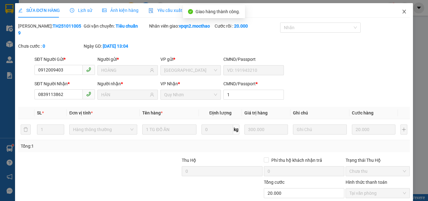
click at [402, 13] on icon "close" at bounding box center [404, 11] width 5 height 5
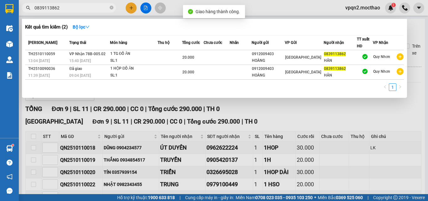
drag, startPoint x: 38, startPoint y: 9, endPoint x: 63, endPoint y: 9, distance: 25.4
click at [63, 9] on input "0839113862" at bounding box center [71, 7] width 74 height 7
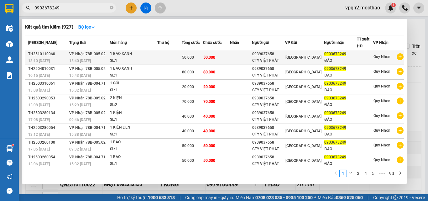
type input "0903673249"
click at [95, 58] on div "15:40 [DATE]" at bounding box center [89, 60] width 40 height 7
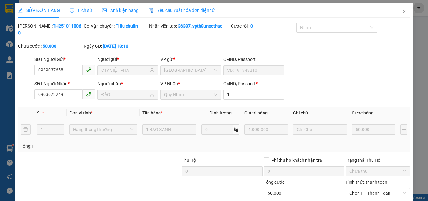
type input "0939037658"
type input "CTY VIỆT PHÁT"
type input "0903673249"
type input "ĐÀO"
type input "1"
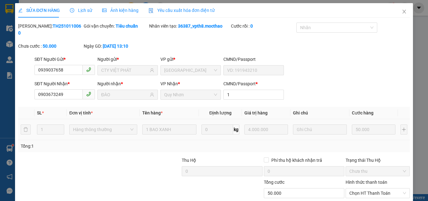
type input "0"
type input "50.000"
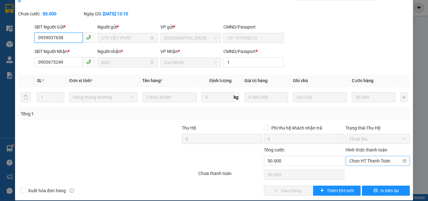
click at [376, 156] on span "Chọn HT Thanh Toán" at bounding box center [377, 160] width 57 height 9
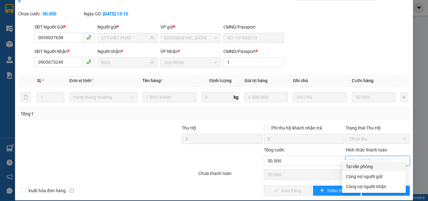
click at [370, 165] on div "Tại văn phòng" at bounding box center [374, 166] width 56 height 7
type input "0"
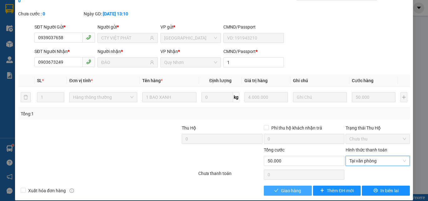
click at [300, 186] on button "Giao hàng" at bounding box center [288, 191] width 48 height 10
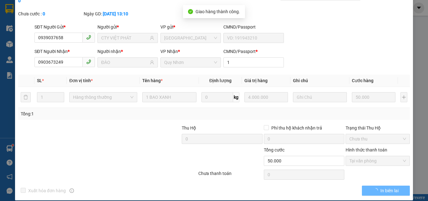
scroll to position [0, 0]
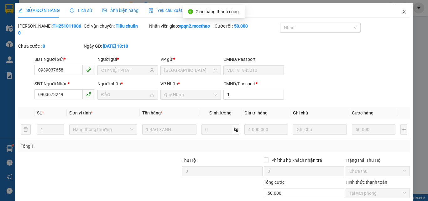
click at [402, 11] on icon "close" at bounding box center [404, 11] width 5 height 5
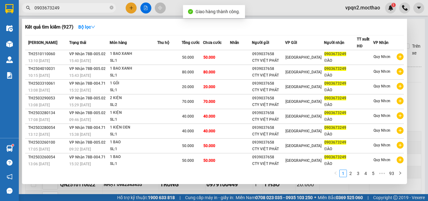
drag, startPoint x: 37, startPoint y: 9, endPoint x: 91, endPoint y: 7, distance: 53.7
click at [91, 7] on input "0903673249" at bounding box center [71, 7] width 74 height 7
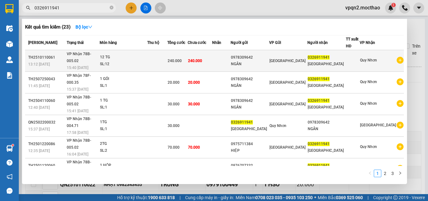
type input "0326911941"
click at [91, 55] on span "VP Nhận 78B-005.02" at bounding box center [79, 57] width 24 height 11
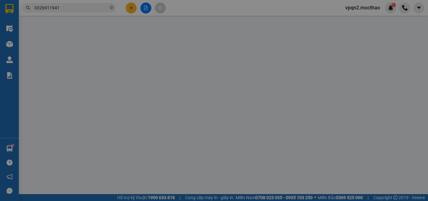
type input "0978309642"
type input "NGÂN"
type input "0326911941"
type input "[GEOGRAPHIC_DATA]"
type input "1"
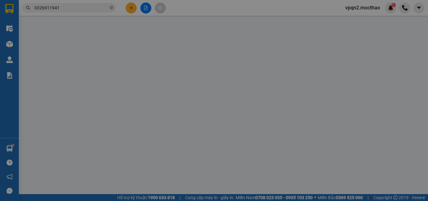
type input "0"
type input "240.000"
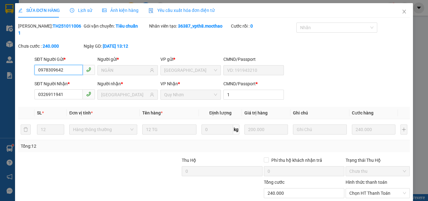
scroll to position [32, 0]
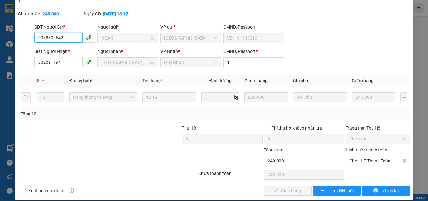
click at [366, 158] on span "Chọn HT Thanh Toán" at bounding box center [377, 160] width 57 height 9
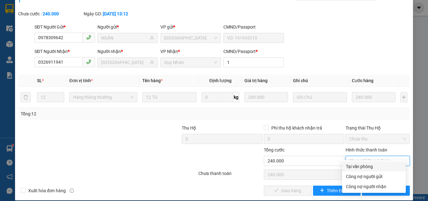
click at [366, 165] on div "Tại văn phòng" at bounding box center [374, 166] width 56 height 7
type input "0"
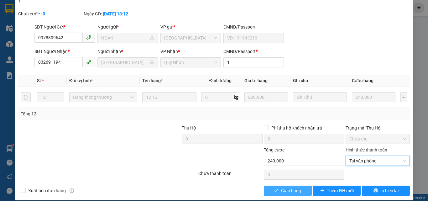
click at [297, 187] on span "Giao hàng" at bounding box center [291, 190] width 20 height 7
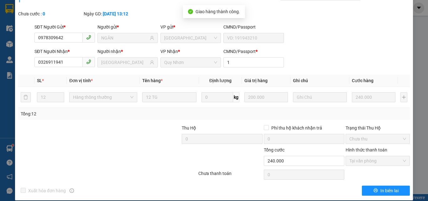
scroll to position [0, 0]
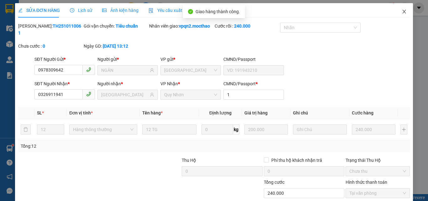
click at [397, 12] on span "Close" at bounding box center [405, 12] width 18 height 18
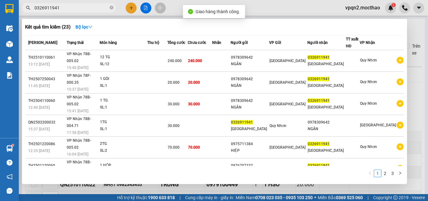
drag, startPoint x: 53, startPoint y: 7, endPoint x: 71, endPoint y: 6, distance: 18.2
click at [71, 6] on input "0326911941" at bounding box center [71, 7] width 74 height 7
type input "0326911941"
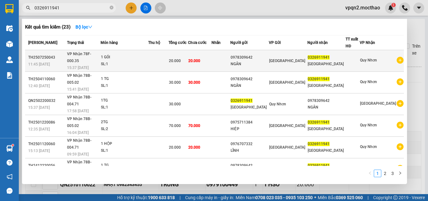
click at [181, 59] on span "20.000" at bounding box center [175, 61] width 12 height 4
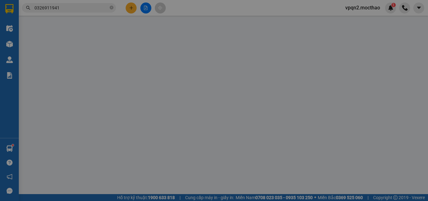
type input "0978309642"
type input "NGÂN"
type input "0326911941"
type input "[GEOGRAPHIC_DATA]"
type input "1"
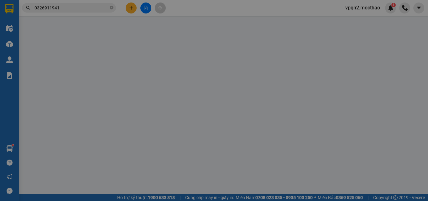
type input "0"
type input "20.000"
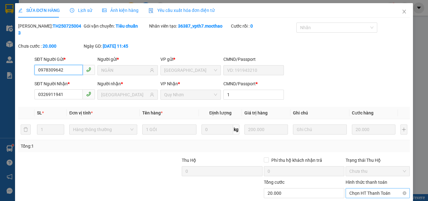
click at [355, 188] on span "Chọn HT Thanh Toán" at bounding box center [377, 192] width 57 height 9
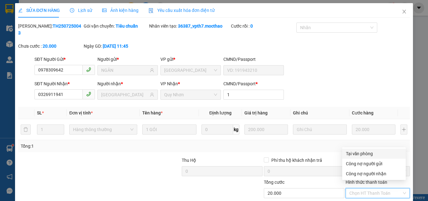
click at [357, 155] on div "Tại văn phòng" at bounding box center [374, 153] width 56 height 7
type input "0"
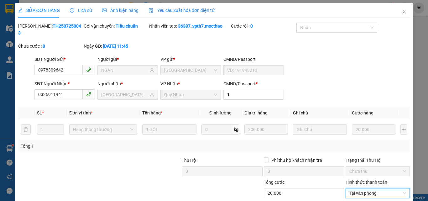
scroll to position [32, 0]
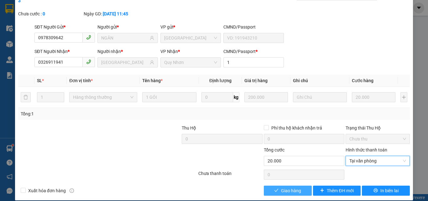
click at [292, 187] on span "Giao hàng" at bounding box center [291, 190] width 20 height 7
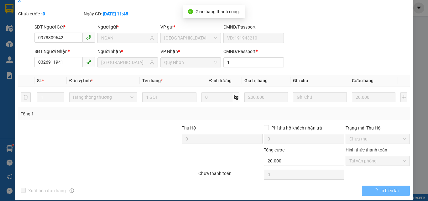
scroll to position [0, 0]
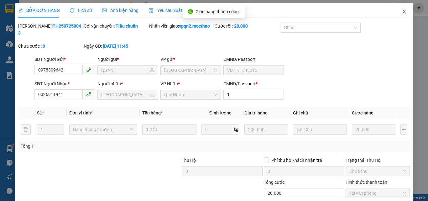
click at [402, 13] on icon "close" at bounding box center [404, 11] width 5 height 5
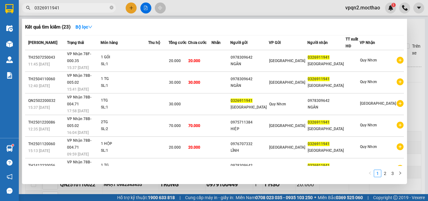
drag, startPoint x: 53, startPoint y: 7, endPoint x: 60, endPoint y: 7, distance: 7.2
click at [60, 7] on input "0326911941" at bounding box center [71, 7] width 74 height 7
type input "0326911941"
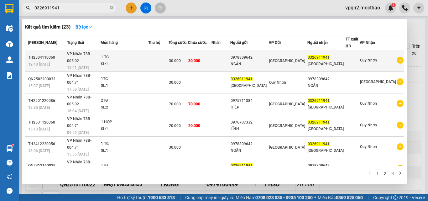
click at [268, 57] on div "0978309642" at bounding box center [250, 57] width 38 height 7
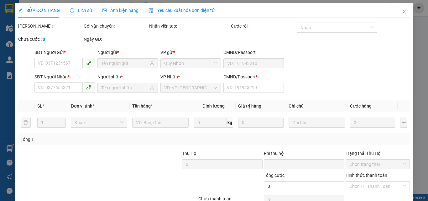
type input "0978309642"
type input "NGÂN"
type input "0326911941"
type input "[GEOGRAPHIC_DATA]"
type input "1"
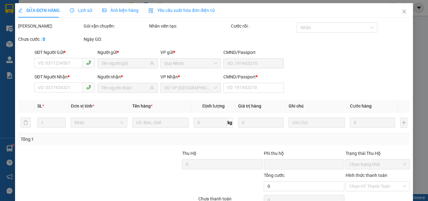
type input "0"
type input "30.000"
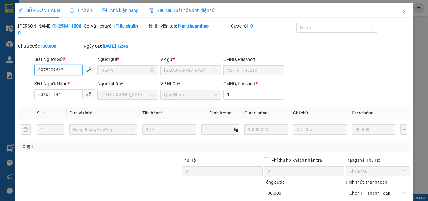
scroll to position [32, 0]
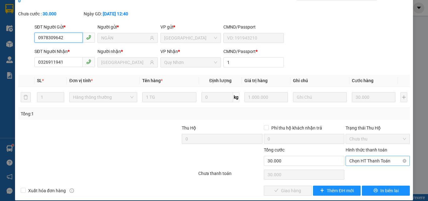
click at [372, 156] on span "Chọn HT Thanh Toán" at bounding box center [377, 160] width 57 height 9
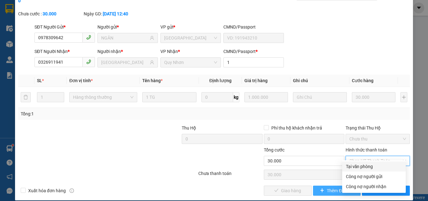
drag, startPoint x: 369, startPoint y: 166, endPoint x: 319, endPoint y: 182, distance: 52.7
click at [369, 166] on div "Tại văn phòng" at bounding box center [374, 166] width 56 height 7
type input "0"
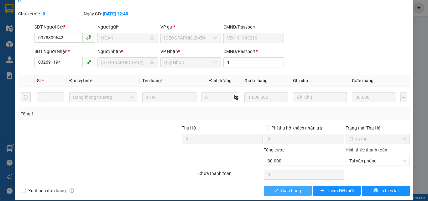
click at [289, 187] on span "Giao hàng" at bounding box center [291, 190] width 20 height 7
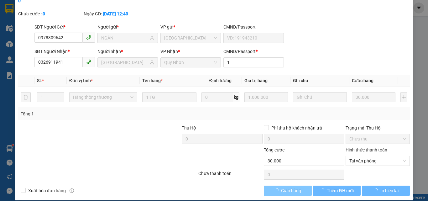
scroll to position [0, 0]
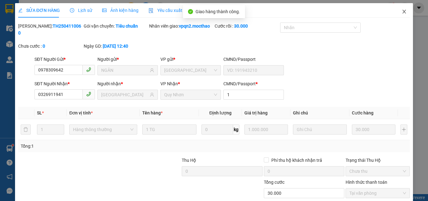
click at [402, 13] on icon "close" at bounding box center [404, 11] width 5 height 5
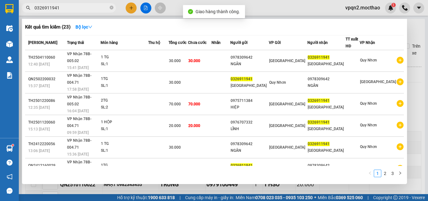
drag, startPoint x: 54, startPoint y: 9, endPoint x: 61, endPoint y: 9, distance: 6.9
click at [61, 9] on input "0326911941" at bounding box center [71, 7] width 74 height 7
type input "0326911941"
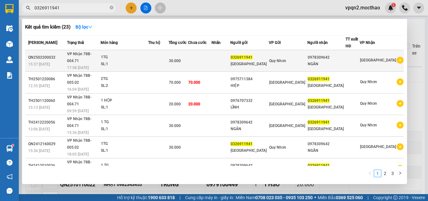
click at [231, 56] on td at bounding box center [221, 61] width 19 height 22
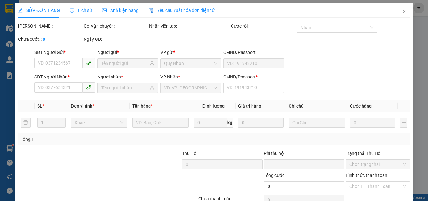
type input "0326911941"
type input "0978309642"
type input "a"
type input "0"
type input "30.000"
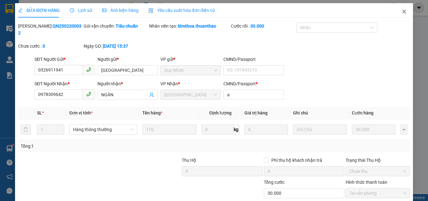
click at [402, 12] on icon "close" at bounding box center [404, 11] width 5 height 5
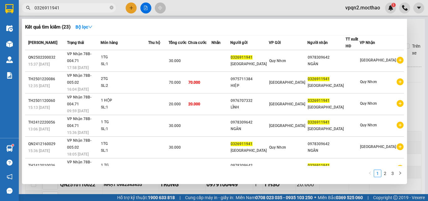
drag, startPoint x: 64, startPoint y: 7, endPoint x: 80, endPoint y: 10, distance: 16.2
click at [80, 10] on input "0326911941" at bounding box center [71, 7] width 74 height 7
type input "0326911941"
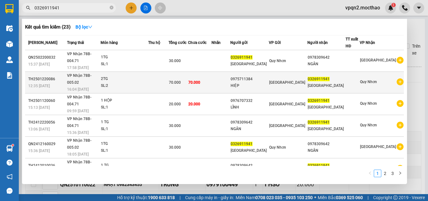
click at [299, 79] on div "[GEOGRAPHIC_DATA]" at bounding box center [288, 82] width 38 height 7
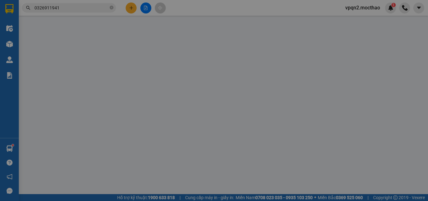
type input "0975711384"
type input "HIỆP"
type input "0326911941"
type input "[GEOGRAPHIC_DATA]"
type input "1"
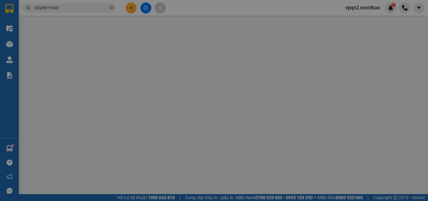
type input "0"
type input "70.000"
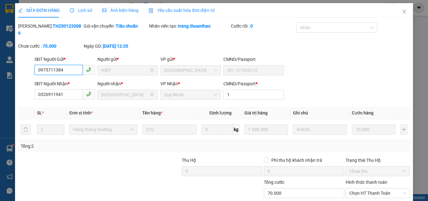
scroll to position [32, 0]
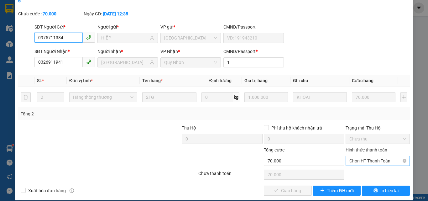
click at [353, 156] on span "Chọn HT Thanh Toán" at bounding box center [377, 160] width 57 height 9
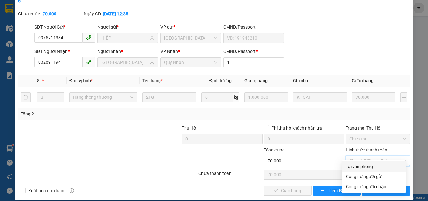
drag, startPoint x: 353, startPoint y: 164, endPoint x: 348, endPoint y: 167, distance: 6.0
click at [352, 164] on div "Tại văn phòng" at bounding box center [374, 166] width 56 height 7
type input "0"
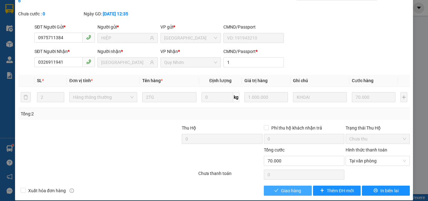
click at [301, 186] on button "Giao hàng" at bounding box center [288, 191] width 48 height 10
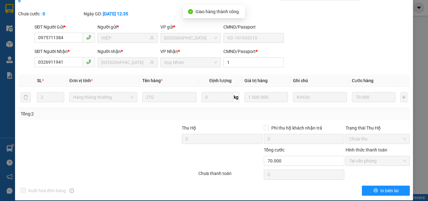
scroll to position [0, 0]
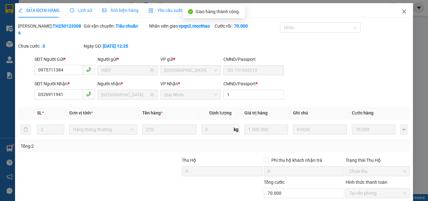
click at [402, 11] on icon "close" at bounding box center [404, 11] width 5 height 5
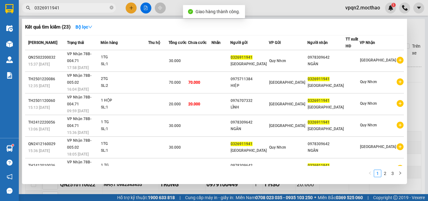
drag, startPoint x: 54, startPoint y: 9, endPoint x: 74, endPoint y: 9, distance: 20.4
click at [74, 9] on input "0326911941" at bounding box center [71, 7] width 74 height 7
type input "0326911941"
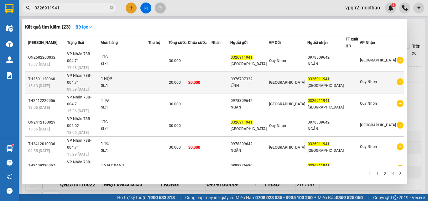
click at [212, 75] on td "20.000" at bounding box center [200, 83] width 24 height 22
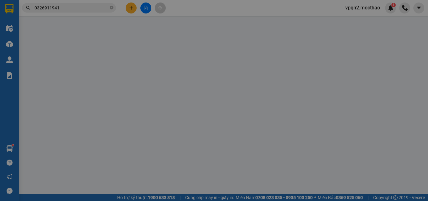
type input "0976707332"
type input "LĨNH"
type input "0326911941"
type input "[GEOGRAPHIC_DATA]"
type input "1"
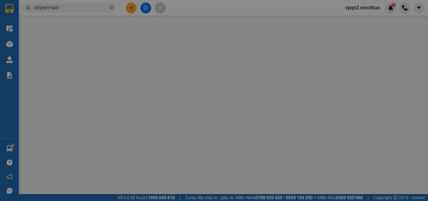
type input "0"
type input "20.000"
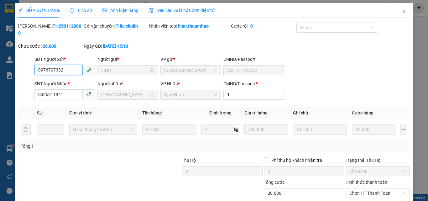
scroll to position [32, 0]
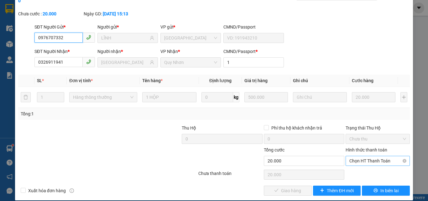
click at [365, 156] on span "Chọn HT Thanh Toán" at bounding box center [377, 160] width 57 height 9
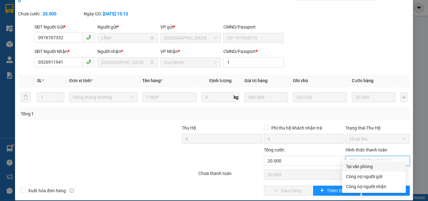
drag, startPoint x: 363, startPoint y: 166, endPoint x: 330, endPoint y: 182, distance: 36.9
click at [363, 166] on div "Tại văn phòng" at bounding box center [374, 166] width 56 height 7
type input "0"
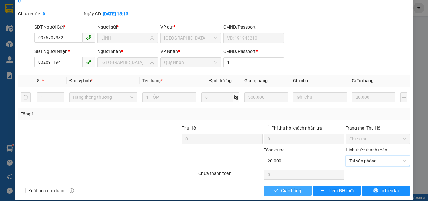
click at [290, 187] on span "Giao hàng" at bounding box center [291, 190] width 20 height 7
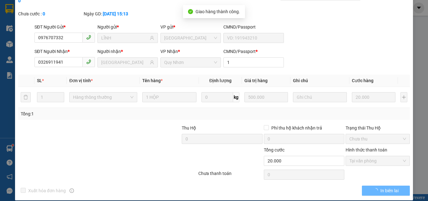
scroll to position [0, 0]
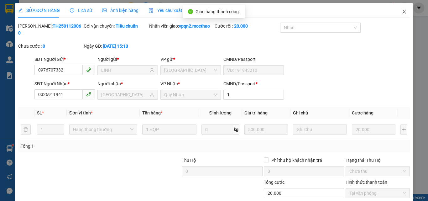
click at [402, 12] on icon "close" at bounding box center [404, 11] width 5 height 5
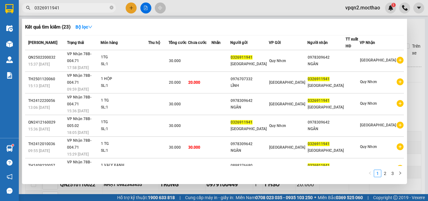
drag, startPoint x: 54, startPoint y: 6, endPoint x: 75, endPoint y: 6, distance: 21.3
click at [75, 6] on input "0326911941" at bounding box center [71, 7] width 74 height 7
type input "0326911941"
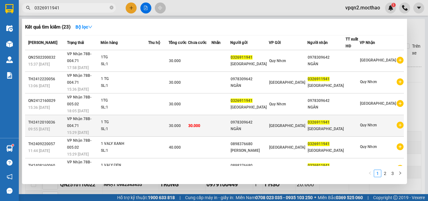
click at [231, 115] on td at bounding box center [221, 126] width 19 height 22
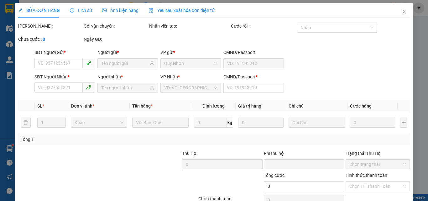
type input "0978309642"
type input "NGÂN"
type input "0326911941"
type input "[GEOGRAPHIC_DATA]"
type input "1"
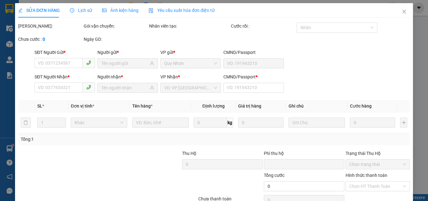
type input "0"
type input "30.000"
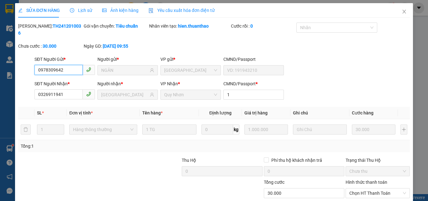
scroll to position [32, 0]
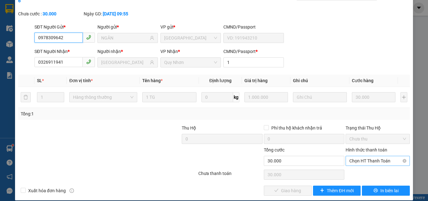
click at [354, 156] on span "Chọn HT Thanh Toán" at bounding box center [377, 160] width 57 height 9
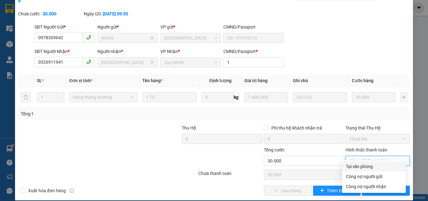
click at [354, 165] on div "Tại văn phòng" at bounding box center [374, 166] width 56 height 7
type input "0"
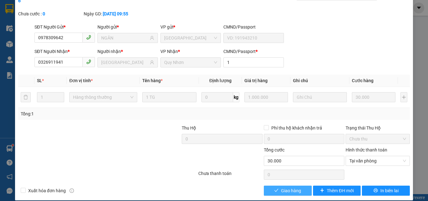
click at [285, 187] on span "Giao hàng" at bounding box center [291, 190] width 20 height 7
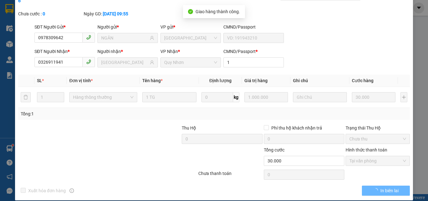
scroll to position [0, 0]
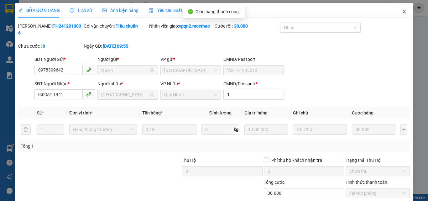
drag, startPoint x: 400, startPoint y: 14, endPoint x: 396, endPoint y: 16, distance: 4.2
click at [396, 16] on span "Close" at bounding box center [405, 12] width 18 height 18
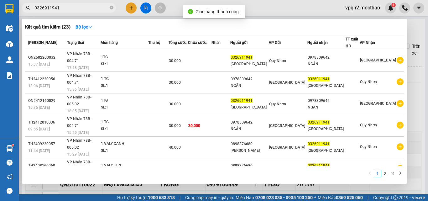
drag, startPoint x: 54, startPoint y: 8, endPoint x: 73, endPoint y: 8, distance: 19.4
click at [73, 8] on input "0326911941" at bounding box center [71, 7] width 74 height 7
type input "0326911941"
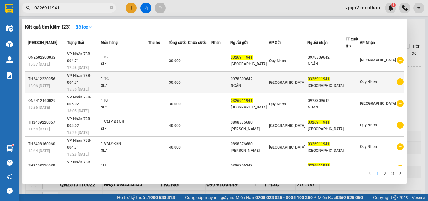
click at [262, 76] on div "0978309642" at bounding box center [250, 79] width 38 height 7
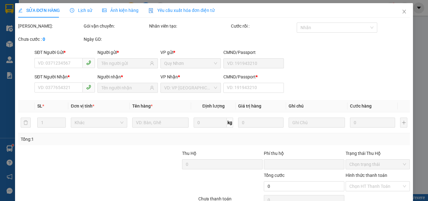
type input "0978309642"
type input "NGÂN"
type input "0326911941"
type input "[GEOGRAPHIC_DATA]"
type input "1"
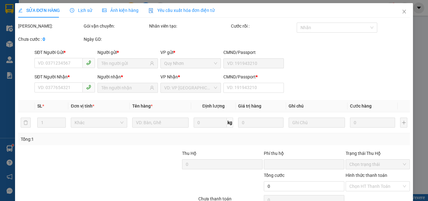
type input "0"
type input "30.000"
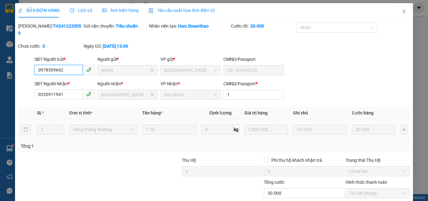
scroll to position [32, 0]
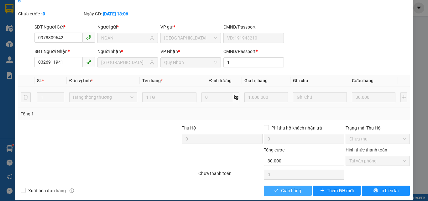
click at [291, 187] on span "Giao hàng" at bounding box center [291, 190] width 20 height 7
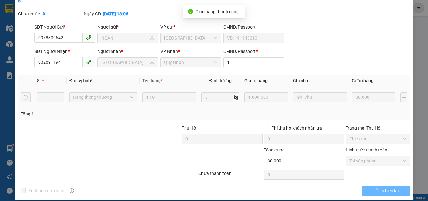
scroll to position [0, 0]
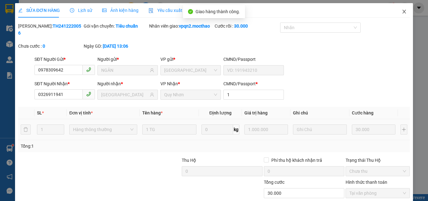
drag, startPoint x: 402, startPoint y: 13, endPoint x: 269, endPoint y: 15, distance: 133.2
click at [402, 13] on icon "close" at bounding box center [404, 11] width 5 height 5
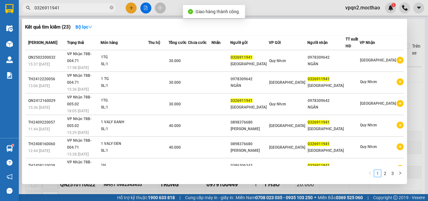
drag, startPoint x: 54, startPoint y: 10, endPoint x: 65, endPoint y: 9, distance: 10.7
click at [65, 9] on input "0326911941" at bounding box center [71, 7] width 74 height 7
type input "0326911941"
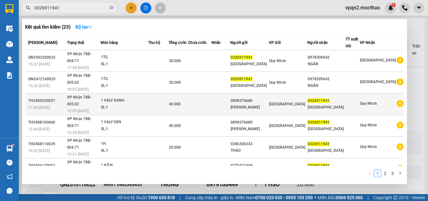
click at [294, 102] on span "[GEOGRAPHIC_DATA]" at bounding box center [287, 104] width 36 height 4
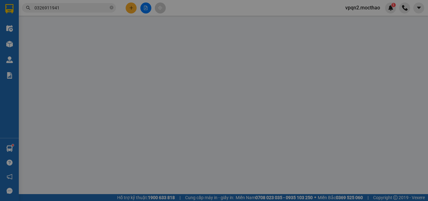
type input "0898376680"
type input "[PERSON_NAME]"
type input "0326911941"
type input "[GEOGRAPHIC_DATA]"
type input "1"
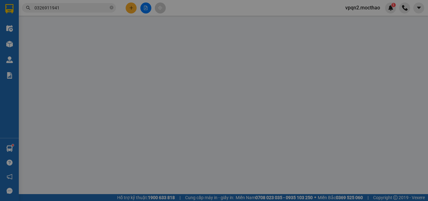
type input "0"
type input "40.000"
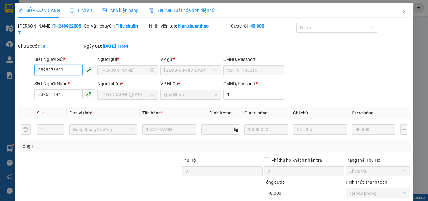
scroll to position [32, 0]
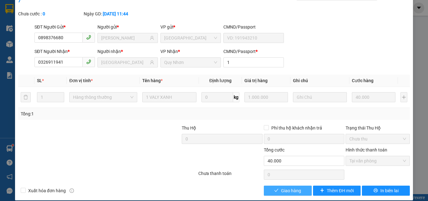
click at [274, 186] on button "Giao hàng" at bounding box center [288, 191] width 48 height 10
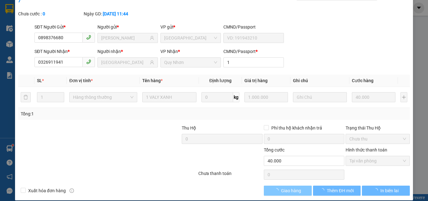
scroll to position [0, 0]
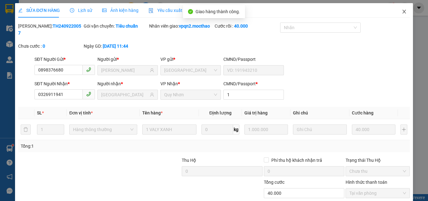
click at [402, 10] on icon "close" at bounding box center [404, 11] width 5 height 5
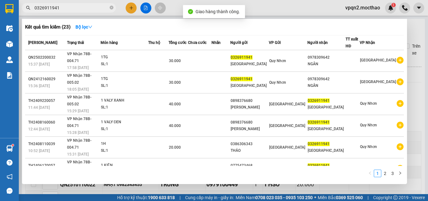
drag, startPoint x: 53, startPoint y: 9, endPoint x: 73, endPoint y: 8, distance: 20.1
click at [73, 8] on input "0326911941" at bounding box center [71, 7] width 74 height 7
type input "0326911941"
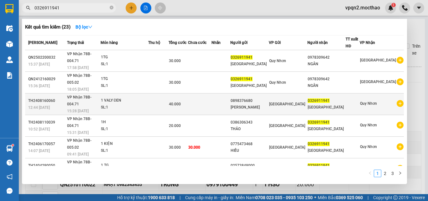
click at [208, 93] on td at bounding box center [200, 104] width 24 height 22
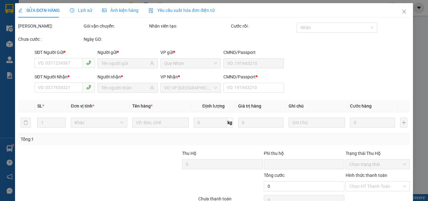
type input "0898376680"
type input "[PERSON_NAME]"
type input "0326911941"
type input "[GEOGRAPHIC_DATA]"
type input "1"
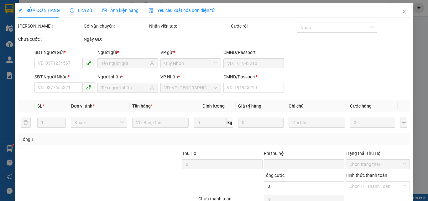
type input "0"
type input "40.000"
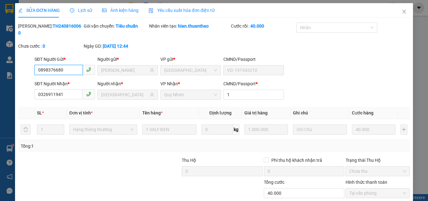
scroll to position [32, 0]
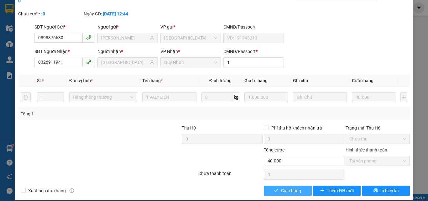
click at [290, 187] on span "Giao hàng" at bounding box center [291, 190] width 20 height 7
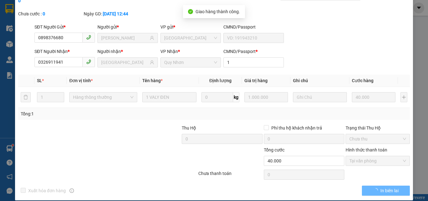
scroll to position [0, 0]
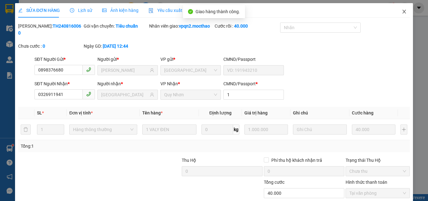
click at [397, 13] on span "Close" at bounding box center [405, 12] width 18 height 18
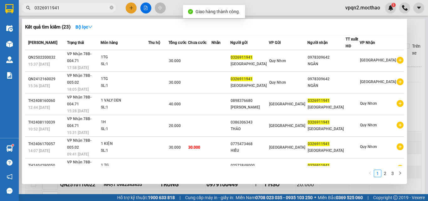
drag, startPoint x: 61, startPoint y: 7, endPoint x: 65, endPoint y: 6, distance: 3.1
click at [65, 6] on input "0326911941" at bounding box center [71, 7] width 74 height 7
type input "0326911941"
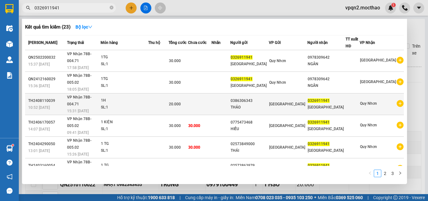
click at [296, 93] on td "[GEOGRAPHIC_DATA]" at bounding box center [288, 104] width 39 height 22
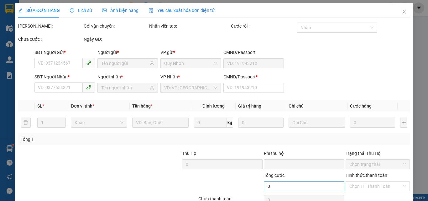
type input "0386306343"
type input "THẢO"
type input "0326911941"
type input "[GEOGRAPHIC_DATA]"
type input "1"
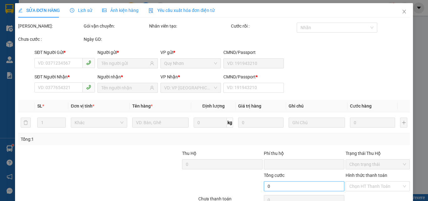
type input "0"
type input "20.000"
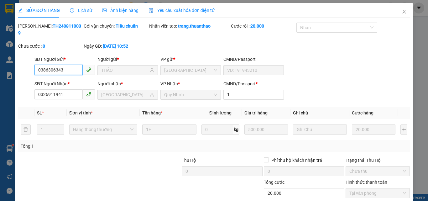
scroll to position [32, 0]
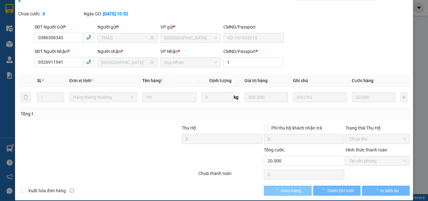
click at [296, 187] on button "Giao hàng" at bounding box center [288, 191] width 48 height 10
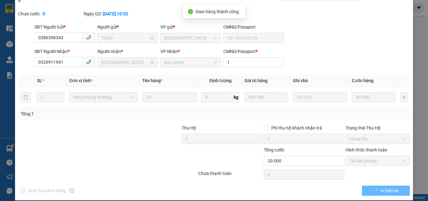
scroll to position [0, 0]
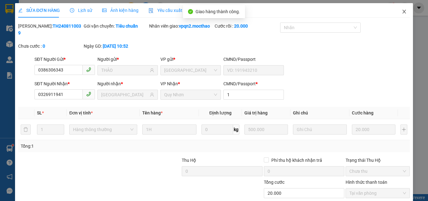
click at [402, 11] on icon "close" at bounding box center [404, 11] width 5 height 5
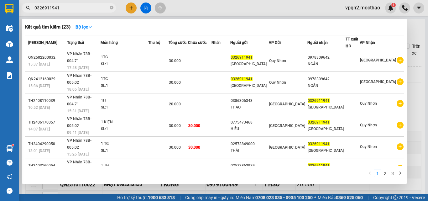
drag, startPoint x: 53, startPoint y: 8, endPoint x: 66, endPoint y: 8, distance: 13.5
click at [66, 8] on input "0326911941" at bounding box center [71, 7] width 74 height 7
type input "0326911941"
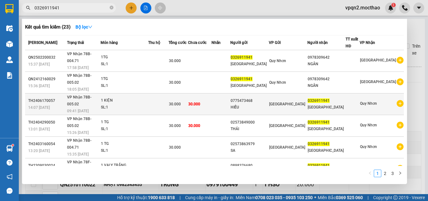
click at [296, 101] on div "[GEOGRAPHIC_DATA]" at bounding box center [288, 104] width 38 height 7
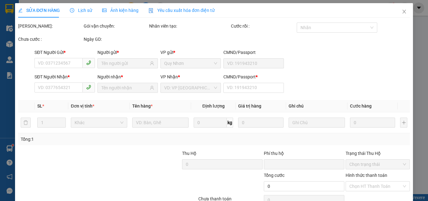
type input "0775473468"
type input "HIẾU"
type input "0326911941"
type input "[GEOGRAPHIC_DATA]"
type input "1"
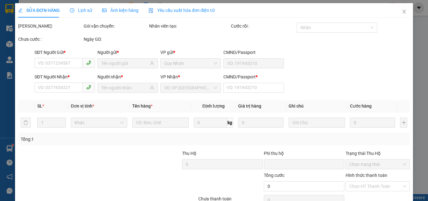
type input "0"
type input "30.000"
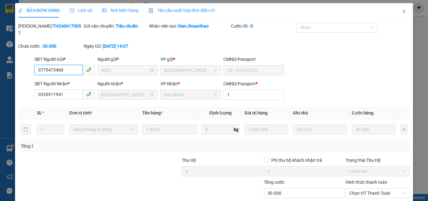
scroll to position [32, 0]
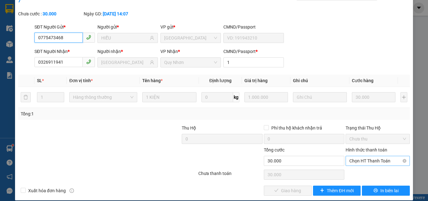
click at [366, 156] on span "Chọn HT Thanh Toán" at bounding box center [377, 160] width 57 height 9
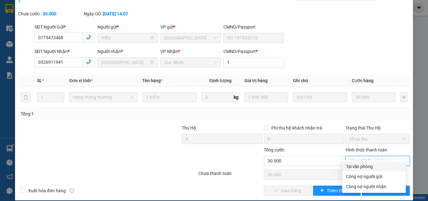
click at [365, 165] on div "Tại văn phòng" at bounding box center [374, 166] width 56 height 7
type input "0"
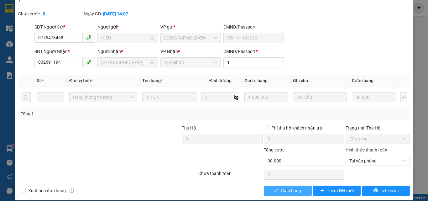
click at [291, 187] on span "Giao hàng" at bounding box center [291, 190] width 20 height 7
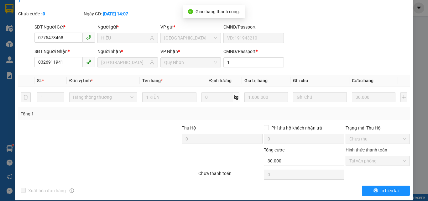
scroll to position [0, 0]
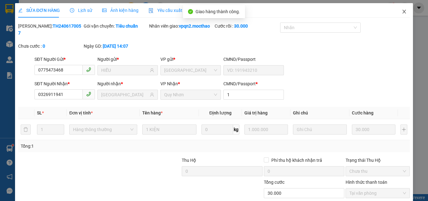
click at [403, 13] on icon "close" at bounding box center [404, 12] width 3 height 4
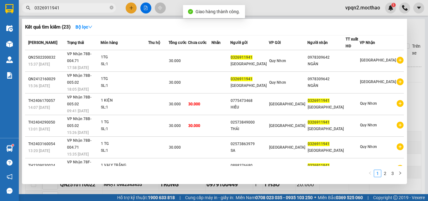
drag, startPoint x: 53, startPoint y: 9, endPoint x: 70, endPoint y: 9, distance: 16.9
click at [70, 9] on input "0326911941" at bounding box center [71, 7] width 74 height 7
type input "0326911941"
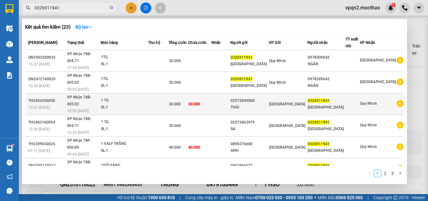
click at [324, 104] on div "[GEOGRAPHIC_DATA]" at bounding box center [327, 107] width 38 height 7
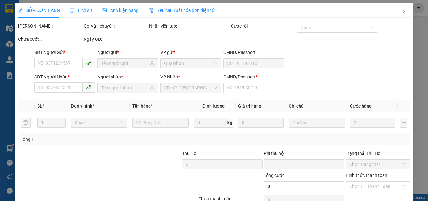
type input "02573849000"
type input "THÁI"
type input "0326911941"
type input "[GEOGRAPHIC_DATA]"
type input "0"
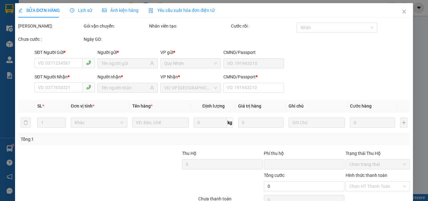
type input "30.000"
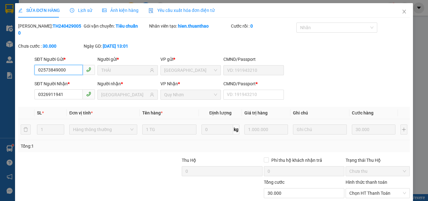
scroll to position [32, 0]
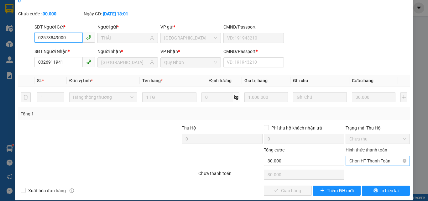
click at [369, 156] on span "Chọn HT Thanh Toán" at bounding box center [377, 160] width 57 height 9
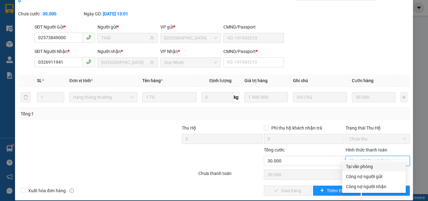
click at [366, 167] on div "Tại văn phòng" at bounding box center [374, 166] width 56 height 7
type input "0"
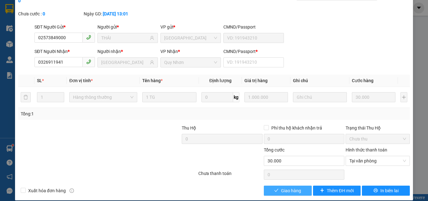
click at [287, 187] on button "Giao hàng" at bounding box center [288, 191] width 48 height 10
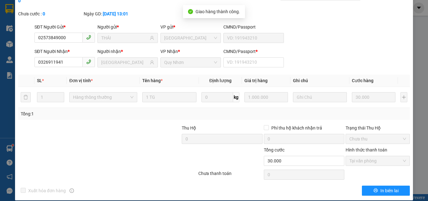
scroll to position [0, 0]
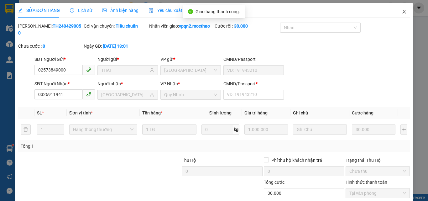
click at [402, 12] on icon "close" at bounding box center [404, 11] width 5 height 5
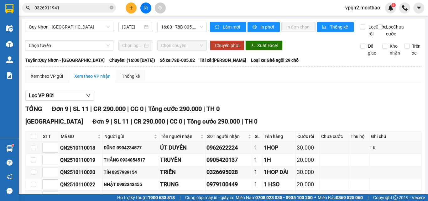
drag, startPoint x: 53, startPoint y: 9, endPoint x: 86, endPoint y: 14, distance: 32.7
click at [86, 13] on div "Kết quả tìm kiếm ( 23 ) Bộ lọc Mã ĐH Trạng thái Món hàng Thu hộ Tổng cước Chưa …" at bounding box center [61, 8] width 122 height 11
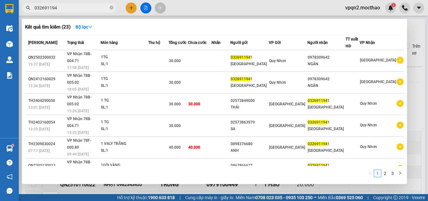
type input "0326911941"
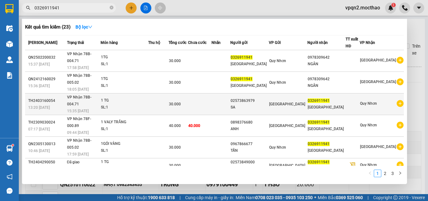
click at [333, 104] on div "[GEOGRAPHIC_DATA]" at bounding box center [327, 107] width 38 height 7
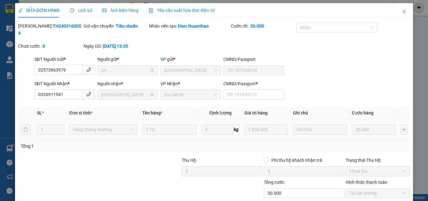
type input "02573863979"
type input "SA"
type input "0326911941"
type input "[GEOGRAPHIC_DATA]"
type input "0"
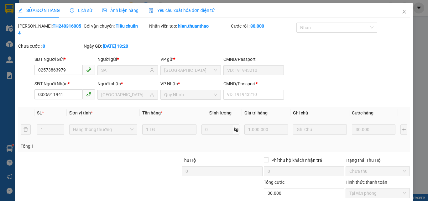
type input "30.000"
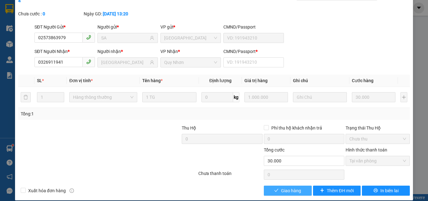
click at [300, 186] on button "Giao hàng" at bounding box center [288, 191] width 48 height 10
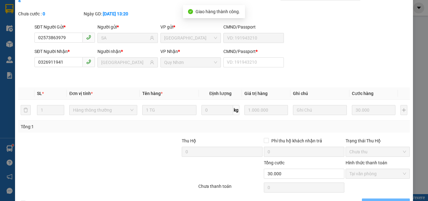
scroll to position [0, 0]
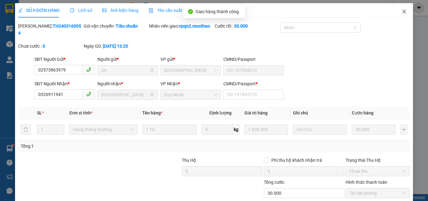
click at [402, 10] on icon "close" at bounding box center [404, 11] width 5 height 5
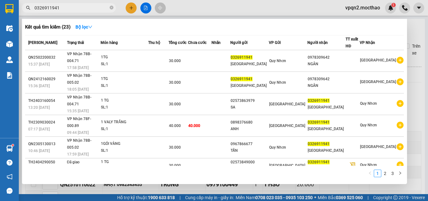
drag, startPoint x: 54, startPoint y: 7, endPoint x: 70, endPoint y: 8, distance: 15.7
click at [70, 8] on input "0326911941" at bounding box center [71, 7] width 74 height 7
type input "0326911941"
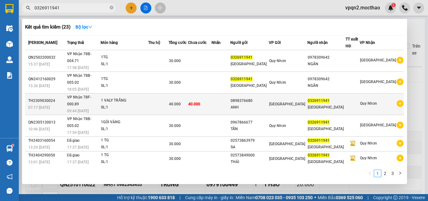
click at [322, 104] on div "[GEOGRAPHIC_DATA]" at bounding box center [327, 107] width 38 height 7
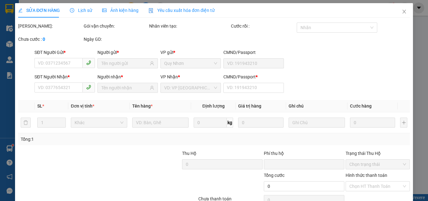
type input "0898376680"
type input "ANH"
type input "0326911941"
type input "[GEOGRAPHIC_DATA]"
type input "0"
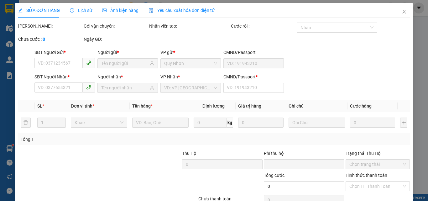
type input "40.000"
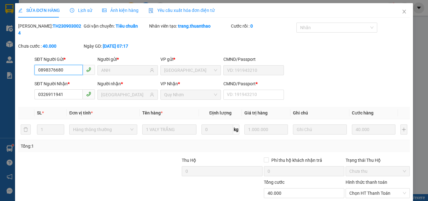
scroll to position [32, 0]
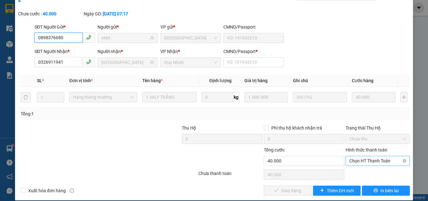
click at [371, 158] on span "Chọn HT Thanh Toán" at bounding box center [377, 160] width 57 height 9
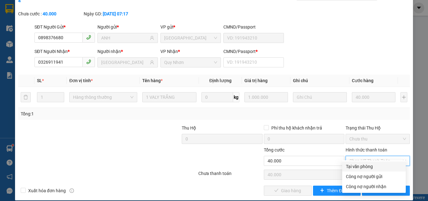
click at [370, 166] on div "Tại văn phòng" at bounding box center [374, 166] width 56 height 7
type input "0"
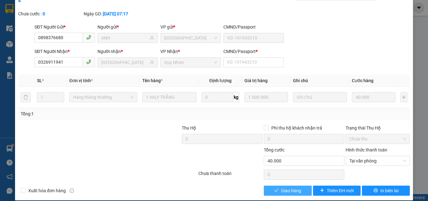
click at [299, 186] on button "Giao hàng" at bounding box center [288, 191] width 48 height 10
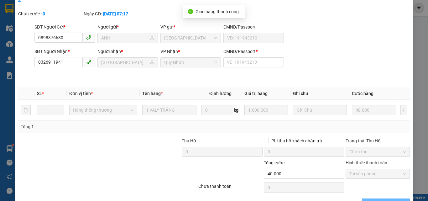
scroll to position [0, 0]
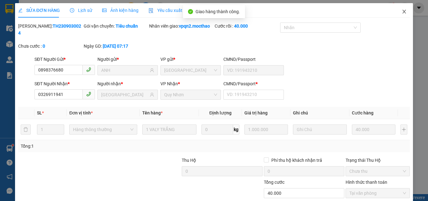
click at [402, 10] on icon "close" at bounding box center [404, 11] width 5 height 5
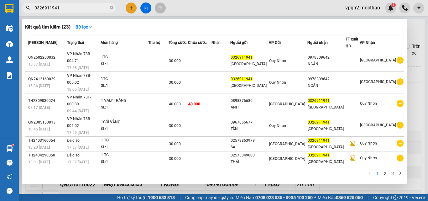
drag, startPoint x: 54, startPoint y: 10, endPoint x: 65, endPoint y: 9, distance: 10.4
click at [65, 9] on input "0326911941" at bounding box center [71, 7] width 74 height 7
type input "0326911941"
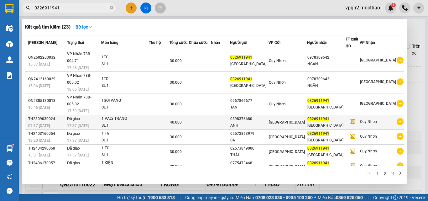
click at [302, 119] on div "[GEOGRAPHIC_DATA]" at bounding box center [288, 122] width 38 height 7
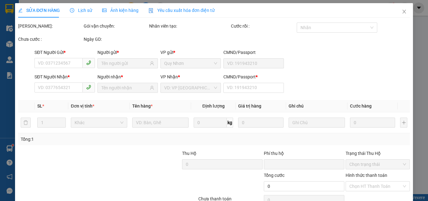
type input "0898376680"
type input "ANH"
type input "0326911941"
type input "[GEOGRAPHIC_DATA]"
type input "0"
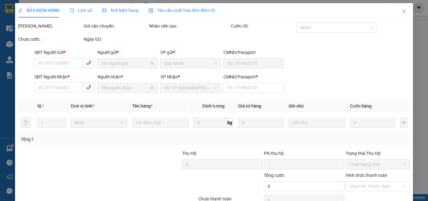
type input "40.000"
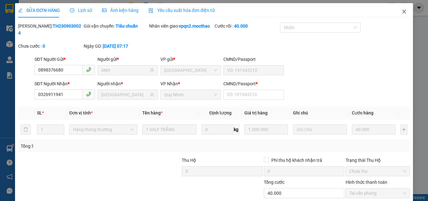
click at [402, 10] on icon "close" at bounding box center [404, 11] width 5 height 5
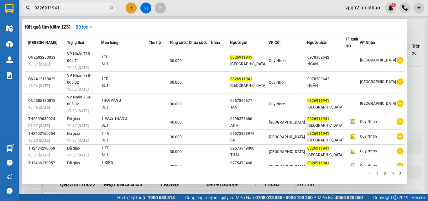
drag, startPoint x: 53, startPoint y: 8, endPoint x: 66, endPoint y: 7, distance: 13.5
click at [66, 7] on input "0326911941" at bounding box center [71, 7] width 74 height 7
type input "0326911941"
click at [141, 9] on div at bounding box center [214, 100] width 428 height 201
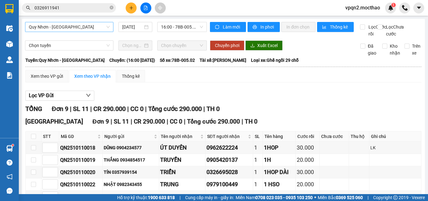
click at [75, 25] on span "Quy Nhơn - [GEOGRAPHIC_DATA]" at bounding box center [69, 26] width 81 height 9
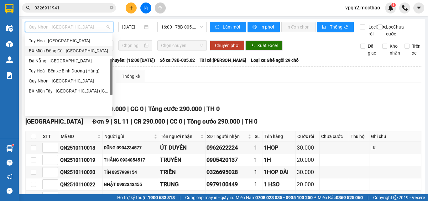
scroll to position [78, 0]
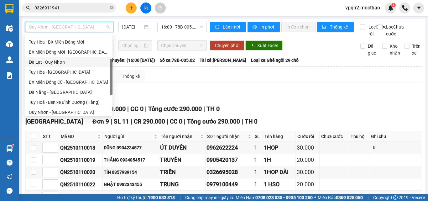
click at [50, 61] on div "Đà Lạt - Quy Nhơn" at bounding box center [69, 62] width 80 height 7
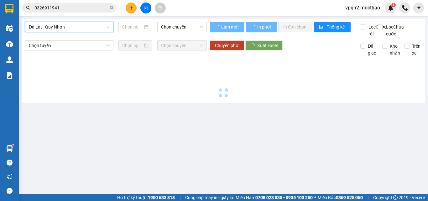
type input "[DATE]"
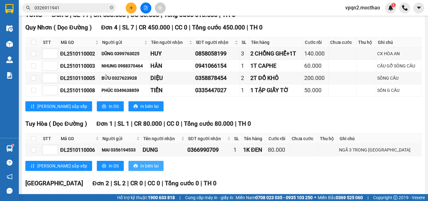
scroll to position [219, 0]
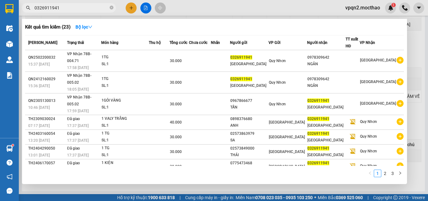
drag, startPoint x: 36, startPoint y: 7, endPoint x: 58, endPoint y: 7, distance: 21.3
click at [58, 7] on input "0326911941" at bounding box center [71, 7] width 74 height 7
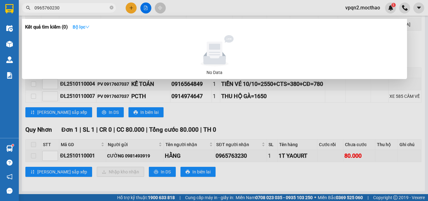
click at [95, 29] on button "Bộ lọc" at bounding box center [81, 27] width 27 height 10
click at [149, 6] on div at bounding box center [214, 100] width 428 height 201
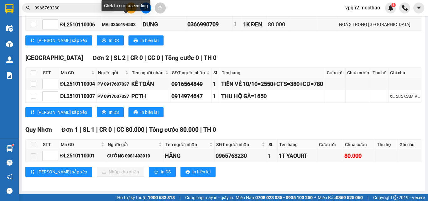
click at [146, 7] on div "Click to sort ascending" at bounding box center [126, 5] width 49 height 11
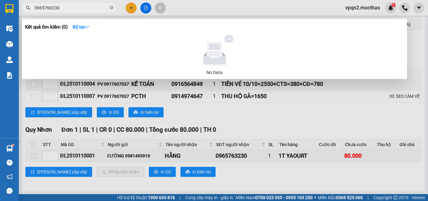
click at [49, 8] on input "0965760230" at bounding box center [71, 7] width 74 height 7
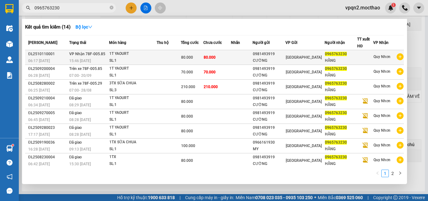
type input "0965763230"
click at [219, 63] on td "80.000" at bounding box center [217, 57] width 28 height 15
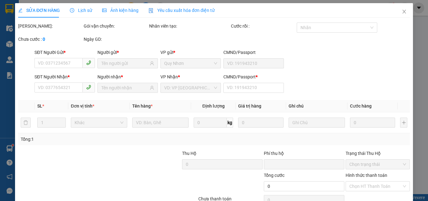
type input "0981493919"
type input "CƯỜNG"
type input "0965763230"
type input "HẰNG"
type input "0"
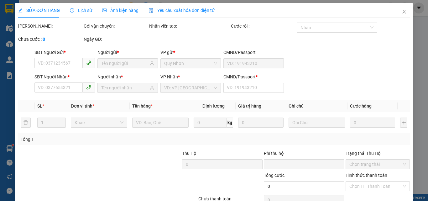
type input "0"
type input "80.000"
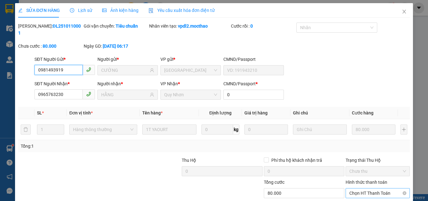
scroll to position [29, 0]
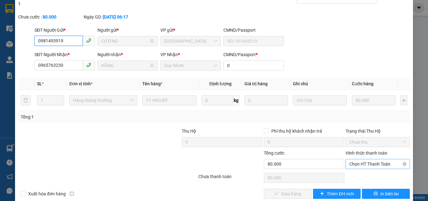
click at [363, 159] on span "Chọn HT Thanh Toán" at bounding box center [377, 163] width 57 height 9
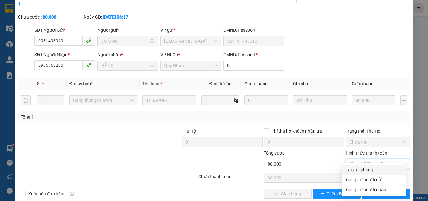
click at [362, 169] on div "Tại văn phòng" at bounding box center [374, 169] width 56 height 7
type input "0"
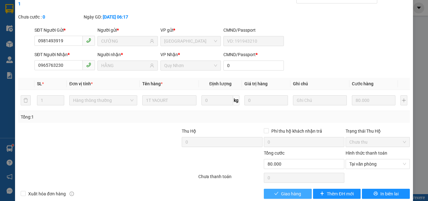
click at [302, 189] on button "Giao hàng" at bounding box center [288, 194] width 48 height 10
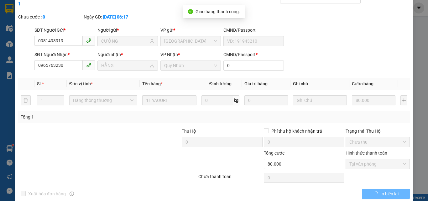
scroll to position [0, 0]
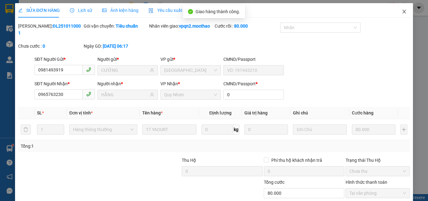
click at [402, 11] on icon "close" at bounding box center [404, 11] width 5 height 5
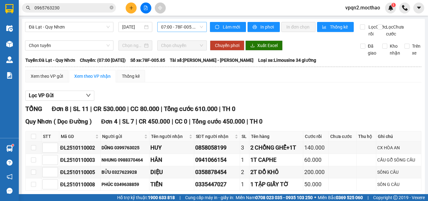
click at [172, 30] on span "07:00 - 78F-005.85" at bounding box center [182, 26] width 42 height 9
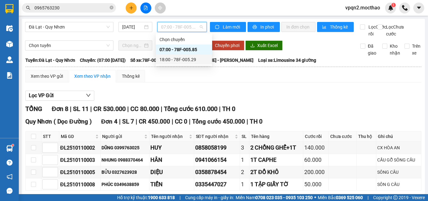
click at [176, 57] on div "18:00 - 78F-005.29" at bounding box center [184, 59] width 49 height 7
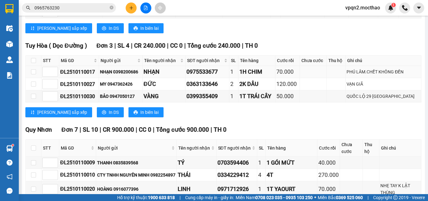
scroll to position [157, 0]
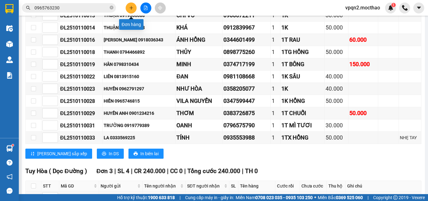
click at [129, 7] on icon "plus" at bounding box center [131, 8] width 4 height 4
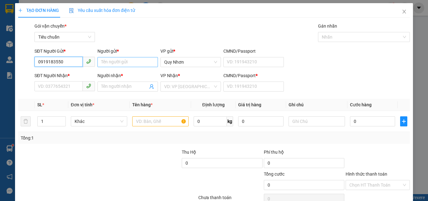
type input "0919183550"
click at [111, 63] on input "Người gửi *" at bounding box center [127, 62] width 60 height 10
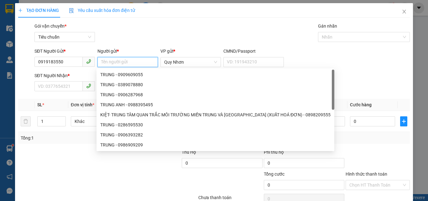
type input "P"
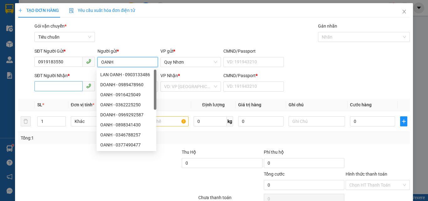
type input "OANH"
click at [60, 86] on input "SĐT Người Nhận *" at bounding box center [58, 86] width 48 height 10
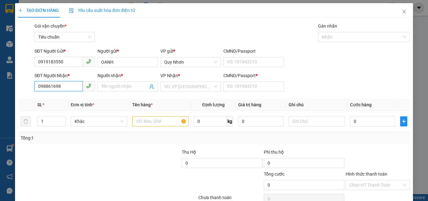
type input "0988616988"
click at [53, 98] on div "0988616988 - DIỄM" at bounding box center [64, 99] width 52 height 7
type input "DIỄM"
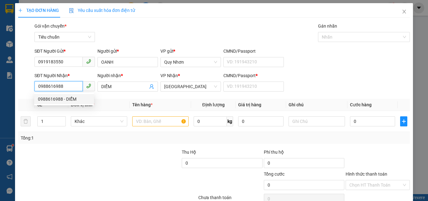
type input "10.000"
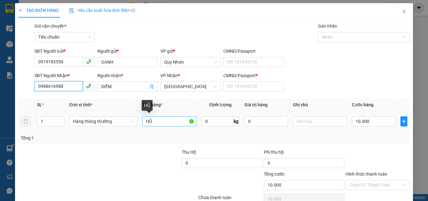
type input "0988616988"
drag, startPoint x: 144, startPoint y: 123, endPoint x: 186, endPoint y: 128, distance: 41.3
click at [186, 128] on td "HŨ" at bounding box center [169, 121] width 59 height 21
type input "1 GÓI ĐEN<"
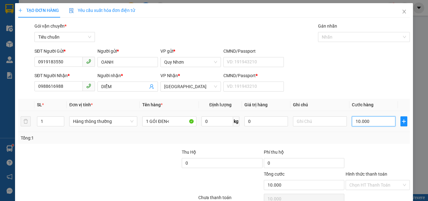
click at [367, 123] on input "10.000" at bounding box center [373, 121] width 43 height 10
type input "2"
type input "20"
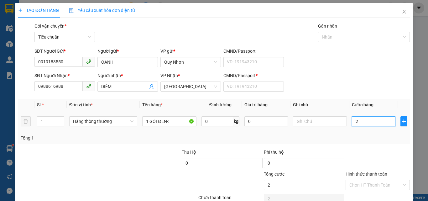
type input "20"
type input "200"
type input "2.000"
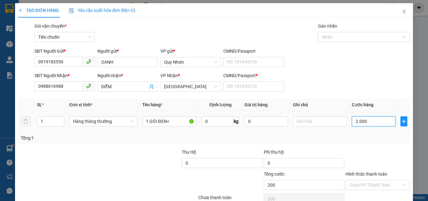
type input "2.000"
type input "20.000"
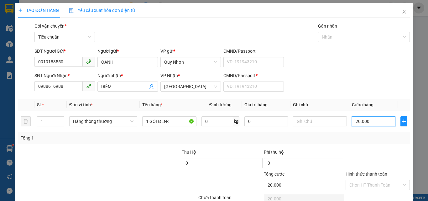
scroll to position [31, 0]
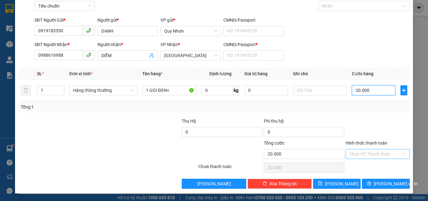
type input "20.000"
click at [377, 153] on input "Hình thức thanh toán" at bounding box center [375, 153] width 52 height 9
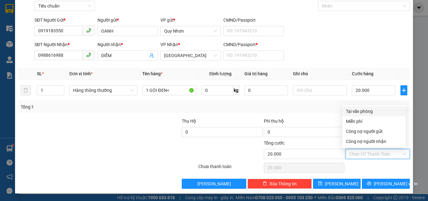
click at [372, 112] on div "Tại văn phòng" at bounding box center [374, 111] width 56 height 7
type input "0"
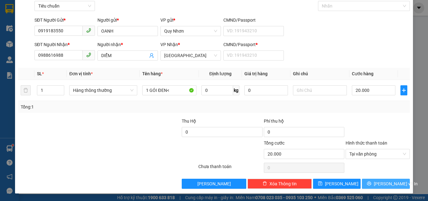
click at [377, 181] on span "[PERSON_NAME] và In" at bounding box center [396, 183] width 44 height 7
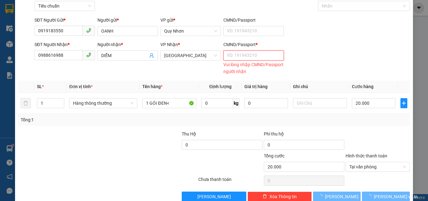
click at [245, 55] on input "CMND/Passport *" at bounding box center [253, 55] width 60 height 10
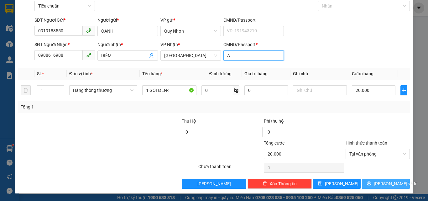
type input "A"
click at [371, 183] on icon "printer" at bounding box center [369, 183] width 4 height 4
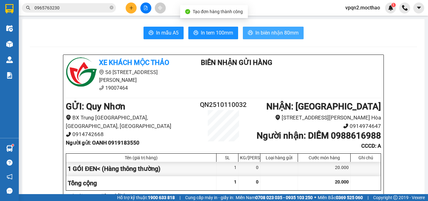
click at [267, 32] on span "In biên nhận 80mm" at bounding box center [276, 33] width 43 height 8
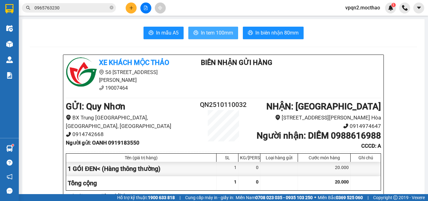
click at [213, 34] on span "In tem 100mm" at bounding box center [217, 33] width 32 height 8
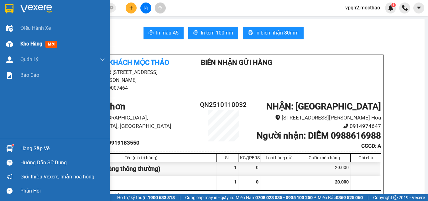
click at [16, 44] on div "Kho hàng mới" at bounding box center [55, 44] width 110 height 16
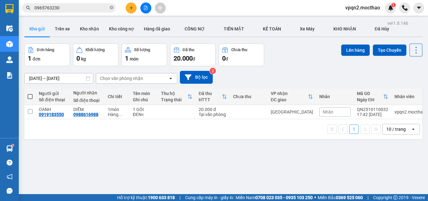
click at [146, 8] on icon "file-add" at bounding box center [146, 8] width 4 height 4
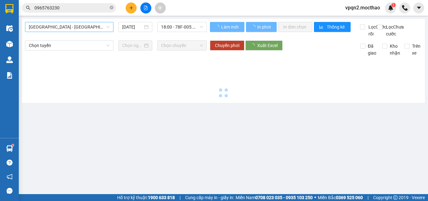
click at [76, 27] on span "[GEOGRAPHIC_DATA] - [GEOGRAPHIC_DATA]" at bounding box center [69, 26] width 81 height 9
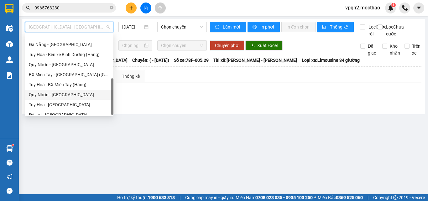
scroll to position [140, 0]
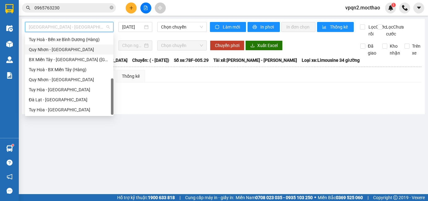
click at [55, 50] on div "Quy Nhơn - [GEOGRAPHIC_DATA]" at bounding box center [69, 49] width 81 height 7
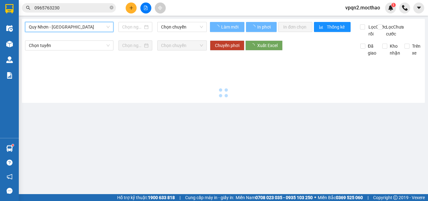
type input "[DATE]"
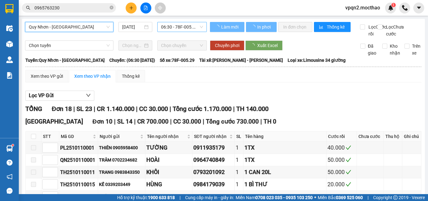
click at [167, 28] on span "06:30 - 78F-005.29" at bounding box center [182, 26] width 42 height 9
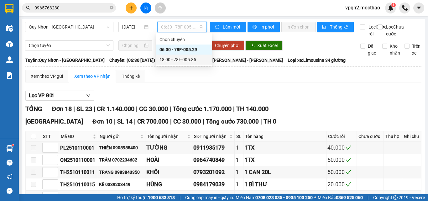
click at [181, 60] on div "18:00 - 78F-005.85" at bounding box center [184, 59] width 49 height 7
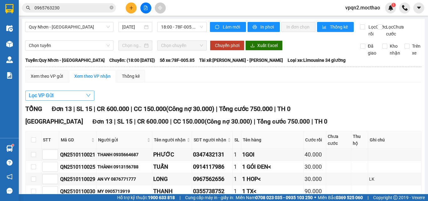
click at [50, 99] on span "Lọc VP Gửi" at bounding box center [41, 96] width 25 height 8
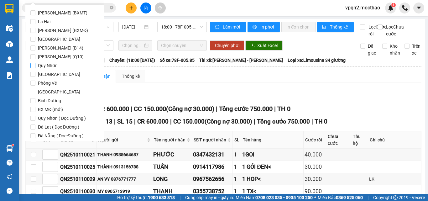
click at [50, 66] on span "Quy Nhơn" at bounding box center [47, 65] width 25 height 9
click at [35, 66] on input "Quy Nhơn" at bounding box center [32, 65] width 5 height 5
checkbox input "true"
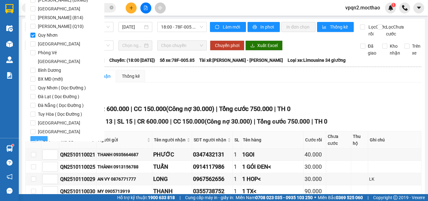
click at [37, 136] on button "Lọc" at bounding box center [38, 141] width 17 height 10
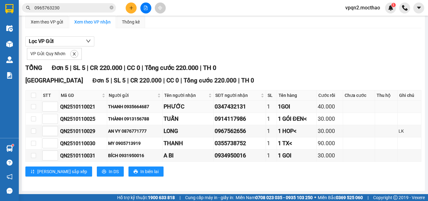
scroll to position [0, 0]
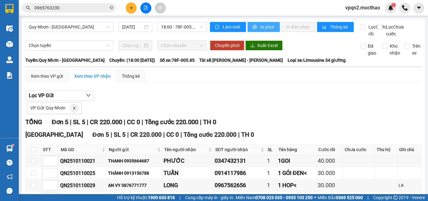
click at [260, 28] on span "In phơi" at bounding box center [267, 27] width 14 height 7
click at [269, 28] on span "In phơi" at bounding box center [267, 27] width 14 height 7
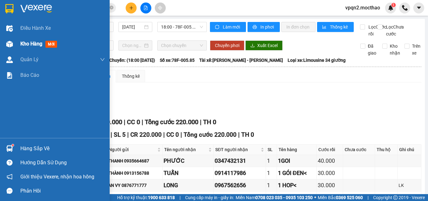
click at [13, 43] on div at bounding box center [9, 44] width 11 height 11
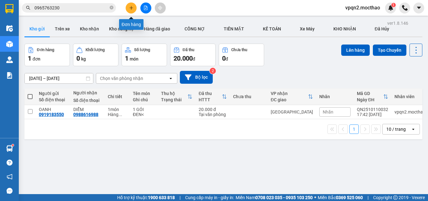
click at [131, 8] on icon "plus" at bounding box center [131, 7] width 0 height 3
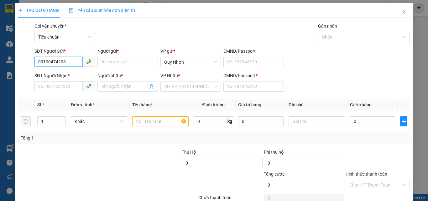
click at [45, 60] on input "09100474206" at bounding box center [58, 62] width 48 height 10
click at [55, 60] on input "091474206" at bounding box center [58, 62] width 48 height 10
click at [71, 73] on div "0914742668 - C THOA QN" at bounding box center [64, 74] width 52 height 7
type input "0914742668"
type input "C THOA QN"
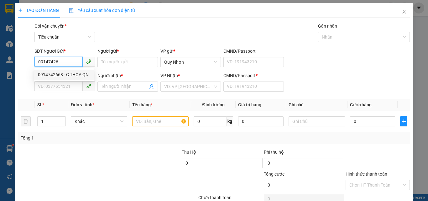
type input "0942208844"
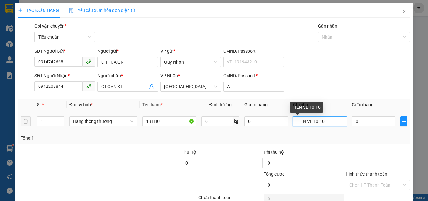
click at [312, 125] on input "TIEN VE 10.10" at bounding box center [320, 121] width 54 height 10
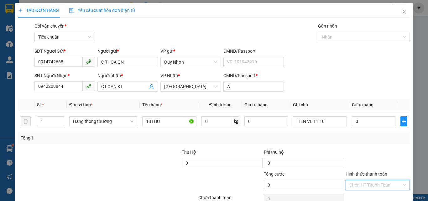
drag, startPoint x: 355, startPoint y: 183, endPoint x: 354, endPoint y: 166, distance: 17.6
click at [355, 183] on input "Hình thức thanh toán" at bounding box center [375, 184] width 52 height 9
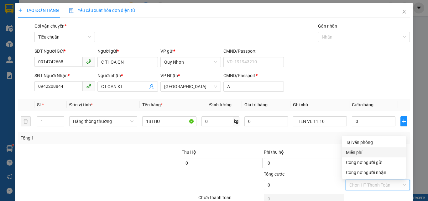
click at [353, 151] on div "Miễn phí" at bounding box center [374, 152] width 56 height 7
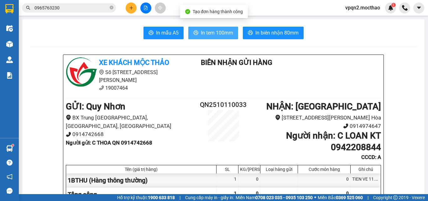
click at [215, 30] on span "In tem 100mm" at bounding box center [217, 33] width 32 height 8
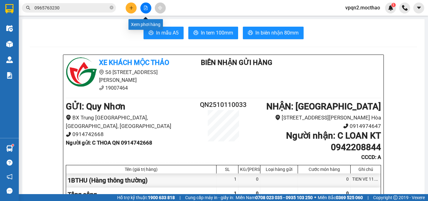
click at [145, 11] on button at bounding box center [145, 8] width 11 height 11
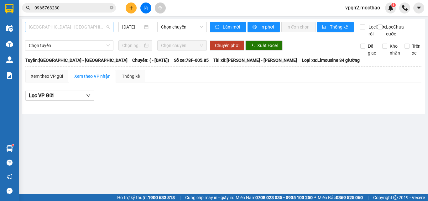
click at [80, 28] on span "[GEOGRAPHIC_DATA] - [GEOGRAPHIC_DATA]" at bounding box center [69, 26] width 81 height 9
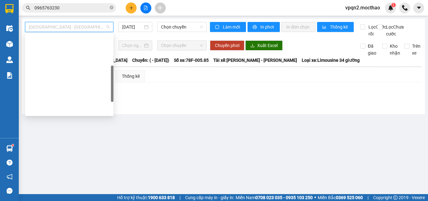
click at [60, 136] on div "Đà Lạt - Quy Nhơn" at bounding box center [69, 139] width 81 height 7
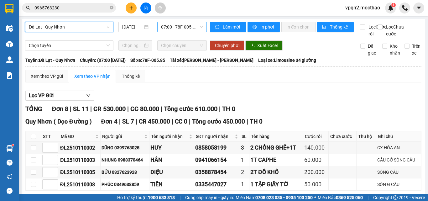
drag, startPoint x: 181, startPoint y: 26, endPoint x: 177, endPoint y: 30, distance: 6.4
click at [181, 26] on span "07:00 - 78F-005.85" at bounding box center [182, 26] width 42 height 9
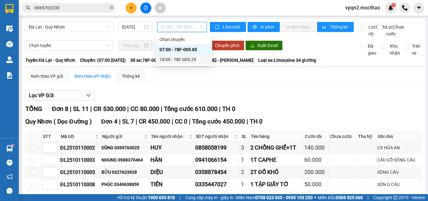
click at [172, 62] on div "18:00 - 78F-005.29" at bounding box center [184, 59] width 49 height 7
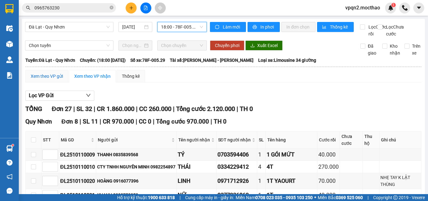
click at [57, 80] on div "Xem theo VP gửi" at bounding box center [47, 76] width 32 height 7
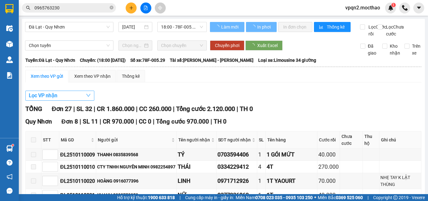
click at [52, 99] on span "Lọc VP nhận" at bounding box center [43, 96] width 29 height 8
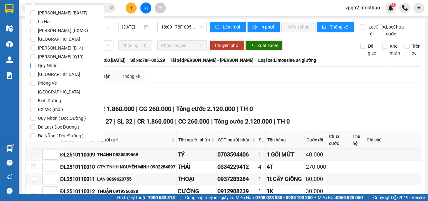
click at [50, 65] on span "Quy Nhơn" at bounding box center [47, 65] width 25 height 9
click at [35, 65] on input "Quy Nhơn" at bounding box center [32, 65] width 5 height 5
click at [40, 168] on span "Lọc" at bounding box center [38, 171] width 7 height 7
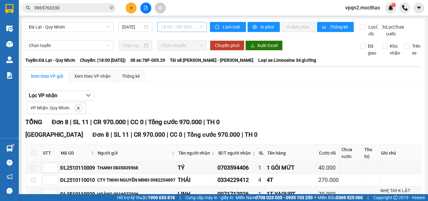
click at [183, 27] on span "18:00 - 78F-005.29" at bounding box center [182, 26] width 42 height 9
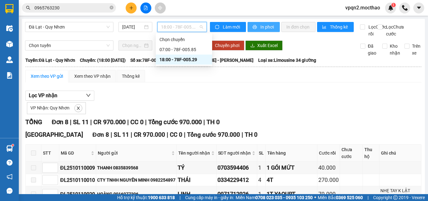
click at [269, 27] on span "In phơi" at bounding box center [267, 27] width 14 height 7
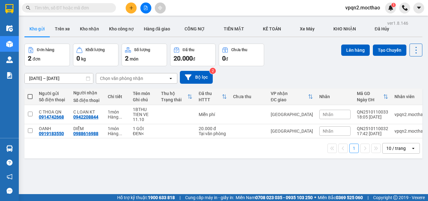
drag, startPoint x: 148, startPoint y: 12, endPoint x: 137, endPoint y: 12, distance: 10.7
click at [147, 11] on button at bounding box center [145, 8] width 11 height 11
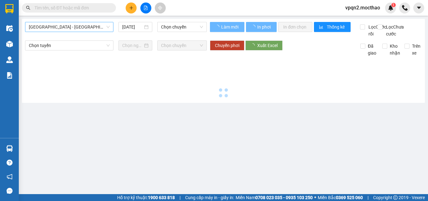
drag, startPoint x: 93, startPoint y: 25, endPoint x: 91, endPoint y: 29, distance: 4.5
click at [93, 25] on span "[GEOGRAPHIC_DATA] - [PERSON_NAME]" at bounding box center [69, 26] width 81 height 9
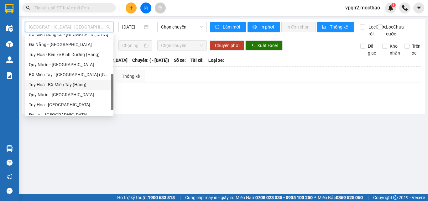
scroll to position [94, 0]
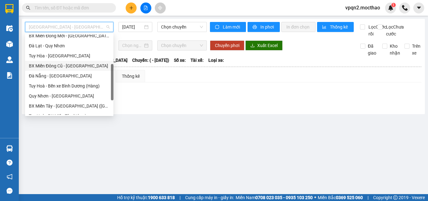
click at [70, 66] on div "BX Miền Đông Cũ - [PERSON_NAME]" at bounding box center [69, 65] width 81 height 7
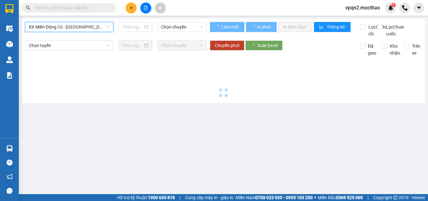
type input "[DATE]"
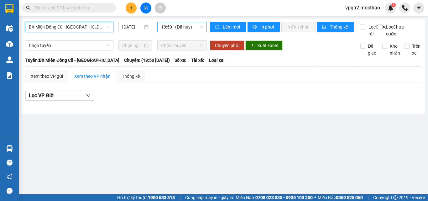
click at [173, 26] on span "18:50 - (Đã hủy)" at bounding box center [182, 26] width 42 height 9
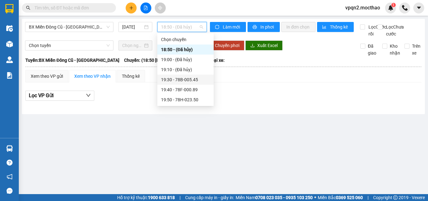
click at [187, 80] on div "19:30 - 78B-005.45" at bounding box center [185, 79] width 49 height 7
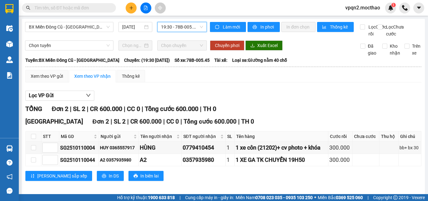
click at [179, 29] on span "19:30 - 78B-005.45" at bounding box center [182, 26] width 42 height 9
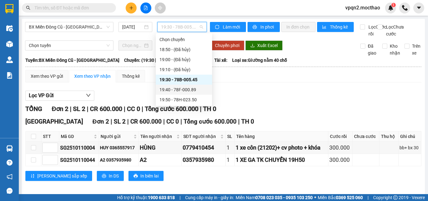
click at [185, 91] on div "19:40 - 78F-000.89" at bounding box center [184, 89] width 49 height 7
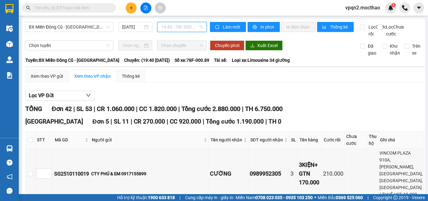
click at [172, 25] on span "19:40 - 78F-000.89" at bounding box center [182, 26] width 42 height 9
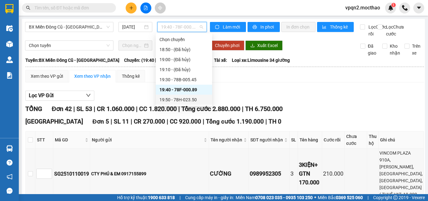
click at [189, 98] on div "19:50 - 78H-023.50" at bounding box center [184, 99] width 49 height 7
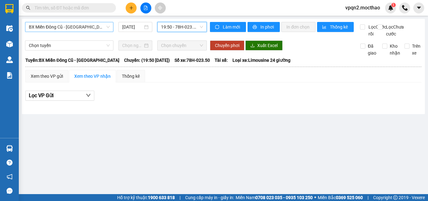
click at [75, 29] on span "BX Miền Đông Cũ - [GEOGRAPHIC_DATA]" at bounding box center [69, 26] width 81 height 9
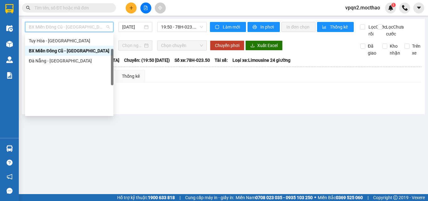
scroll to position [46, 0]
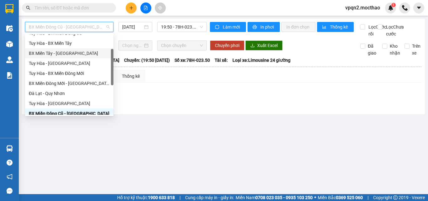
click at [60, 53] on div "BX Miền Tây - [GEOGRAPHIC_DATA]" at bounding box center [69, 53] width 81 height 7
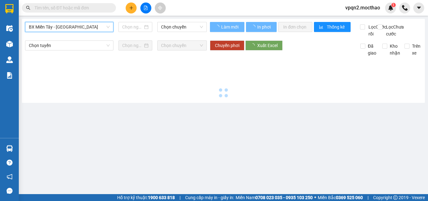
type input "[DATE]"
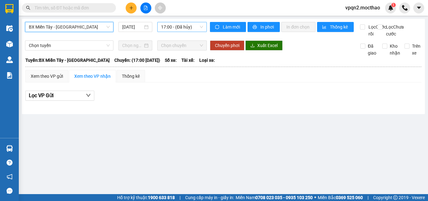
click at [178, 28] on span "17:00 - (Đã hủy)" at bounding box center [182, 26] width 42 height 9
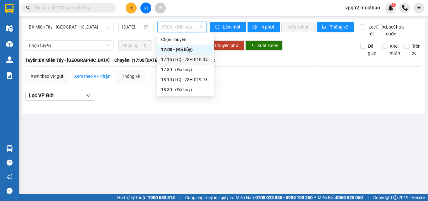
click at [190, 60] on div "17:15 (TC) - 78H-010.34" at bounding box center [185, 59] width 49 height 7
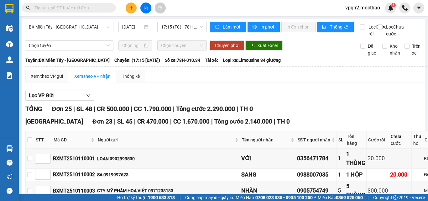
click at [178, 29] on span "17:15 (TC) - 78H-010.34" at bounding box center [182, 26] width 42 height 9
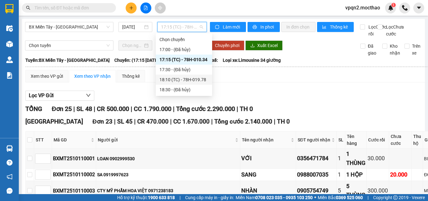
click at [191, 78] on div "18:10 (TC) - 78H-019.78" at bounding box center [184, 79] width 49 height 7
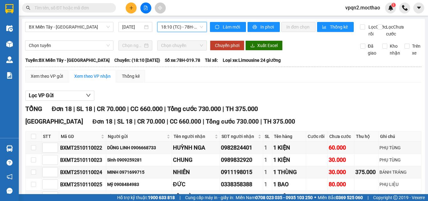
click at [167, 32] on div "BX Miền Tây - Tuy Hòa 11/10/2025 18:10 18:10 (TC) - 78H-019.78" at bounding box center [116, 29] width 182 height 15
click at [170, 29] on span "18:10 (TC) - 78H-019.78" at bounding box center [182, 26] width 42 height 9
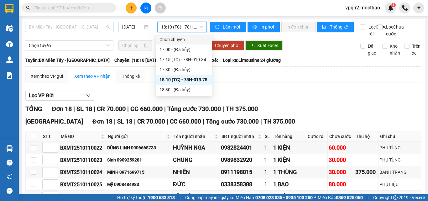
click at [85, 28] on span "BX Miền Tây - [GEOGRAPHIC_DATA]" at bounding box center [69, 26] width 81 height 9
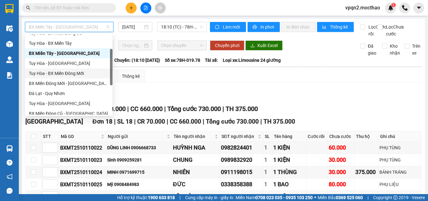
scroll to position [78, 0]
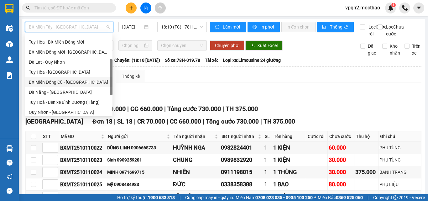
click at [66, 81] on div "BX Miền Đông Cũ - [GEOGRAPHIC_DATA]" at bounding box center [69, 82] width 80 height 7
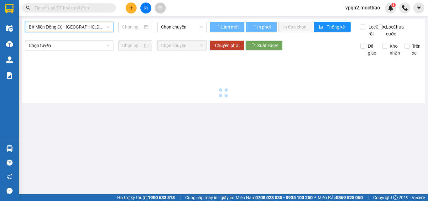
type input "[DATE]"
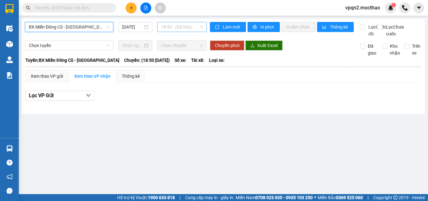
click at [171, 28] on span "18:50 - (Đã hủy)" at bounding box center [182, 26] width 42 height 9
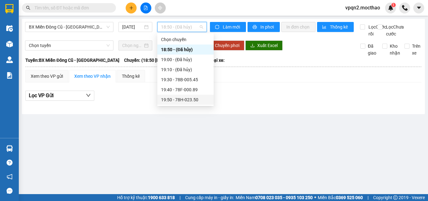
click at [191, 102] on div "19:50 - 78H-023.50" at bounding box center [185, 99] width 49 height 7
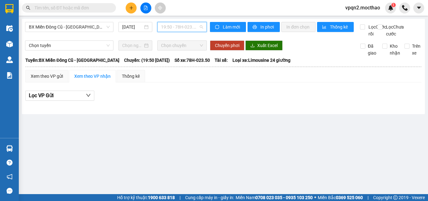
click at [173, 24] on span "19:50 - 78H-023.50" at bounding box center [182, 26] width 42 height 9
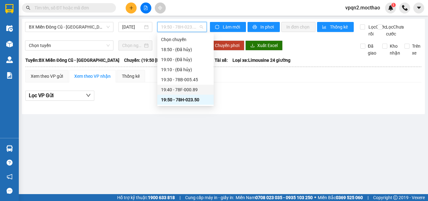
click at [187, 89] on div "19:40 - 78F-000.89" at bounding box center [185, 89] width 49 height 7
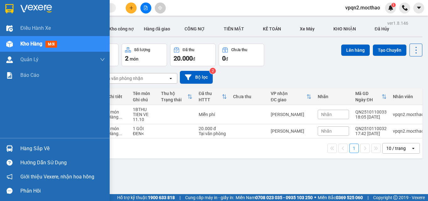
click at [0, 49] on div "Kho hàng mới" at bounding box center [55, 44] width 110 height 16
